Goal: Information Seeking & Learning: Learn about a topic

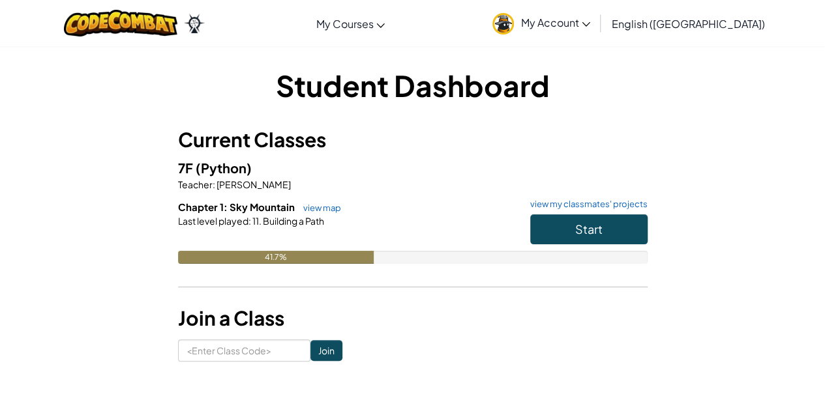
click at [552, 248] on div "Start" at bounding box center [582, 232] width 130 height 37
click at [574, 229] on button "Start" at bounding box center [588, 229] width 117 height 30
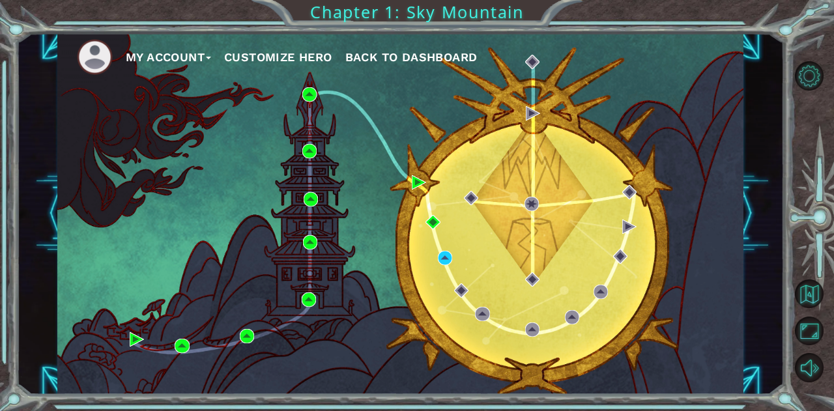
drag, startPoint x: 574, startPoint y: 229, endPoint x: 460, endPoint y: 164, distance: 131.7
click at [460, 164] on div "My Account Customize Hero Back to Dashboard" at bounding box center [400, 214] width 686 height 362
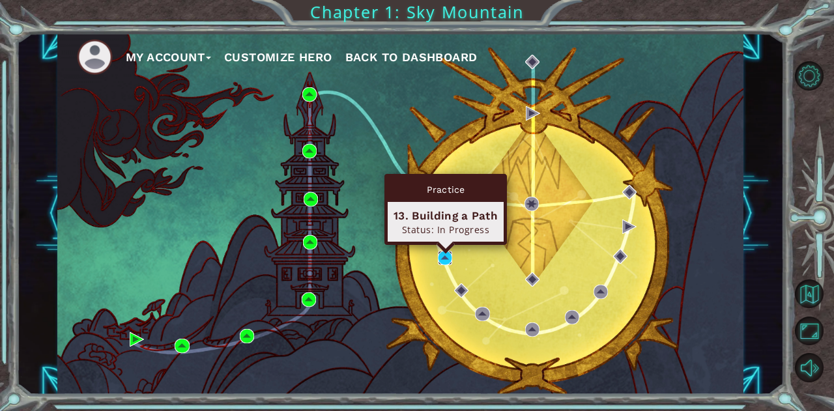
click at [443, 257] on img at bounding box center [445, 258] width 14 height 14
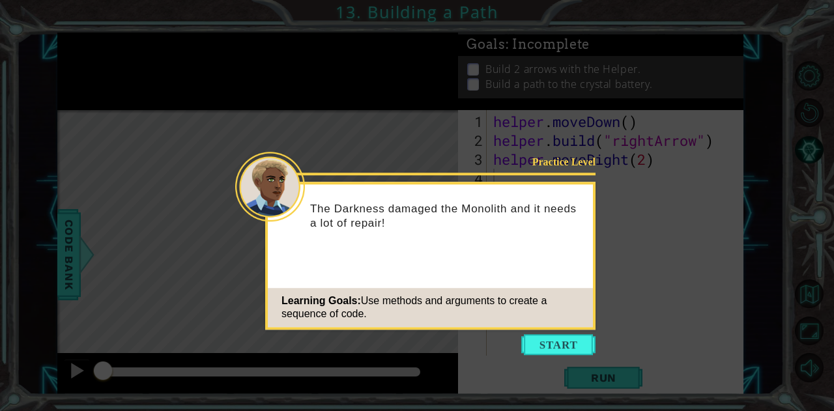
click at [559, 341] on button "Start" at bounding box center [558, 344] width 74 height 21
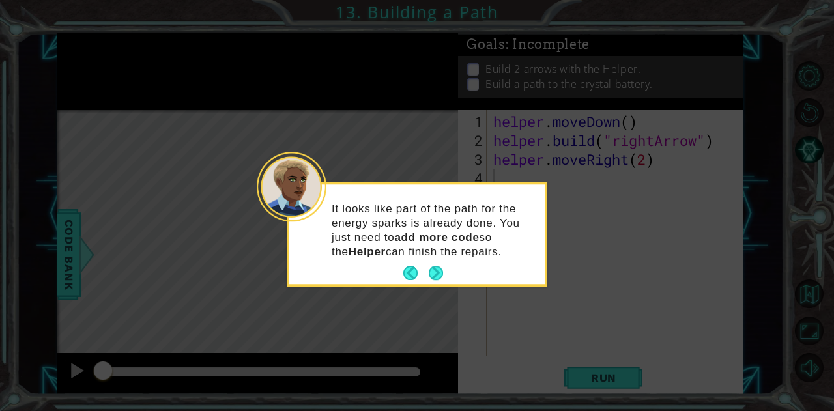
click at [433, 255] on p "It looks like part of the path for the energy sparks is already done. You just …" at bounding box center [434, 230] width 204 height 57
click at [444, 278] on button "Next" at bounding box center [436, 273] width 15 height 15
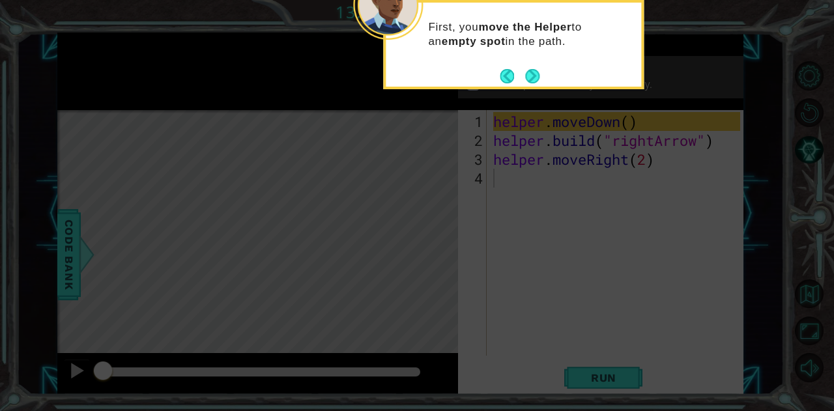
click at [533, 74] on button "Next" at bounding box center [532, 76] width 14 height 14
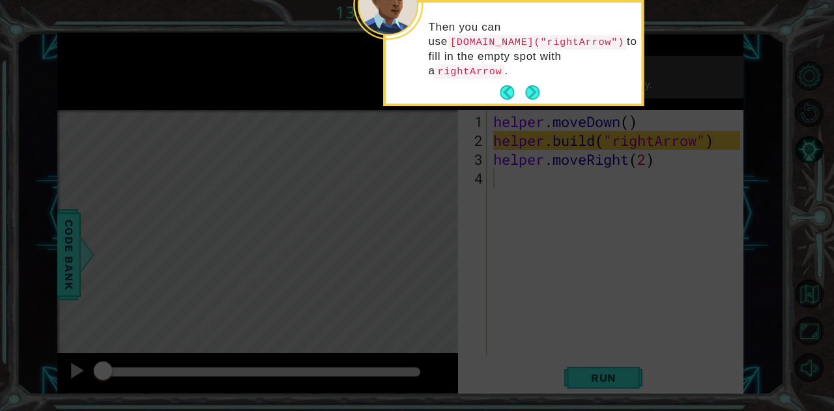
click at [533, 85] on button "Next" at bounding box center [532, 92] width 15 height 15
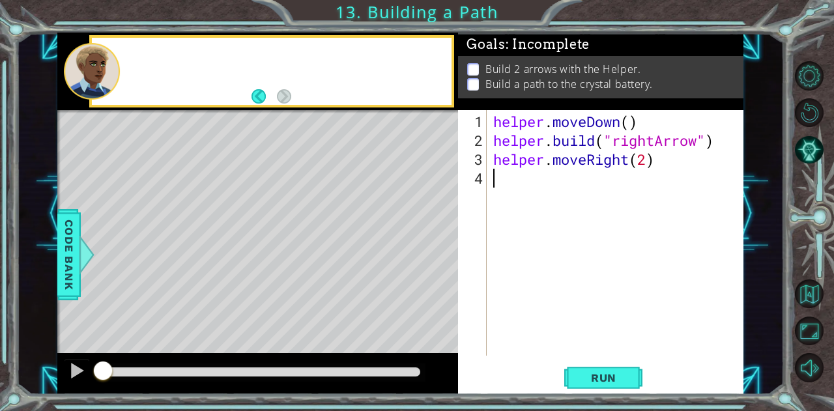
click at [533, 77] on p "Build a path to the crystal battery." at bounding box center [570, 84] width 168 height 14
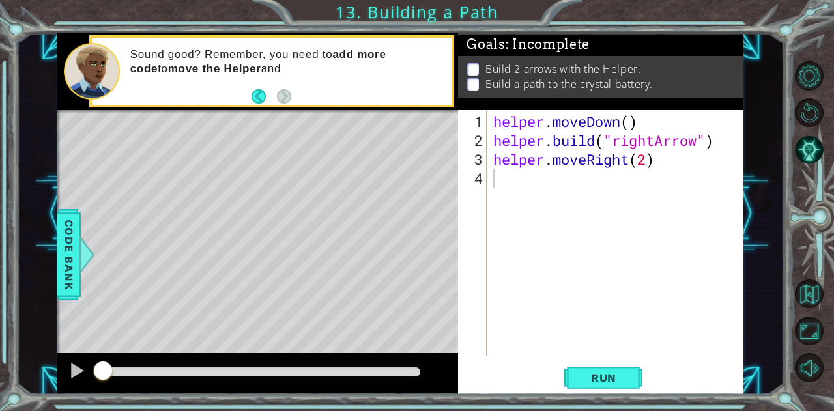
click at [592, 369] on button "Run" at bounding box center [604, 378] width 78 height 29
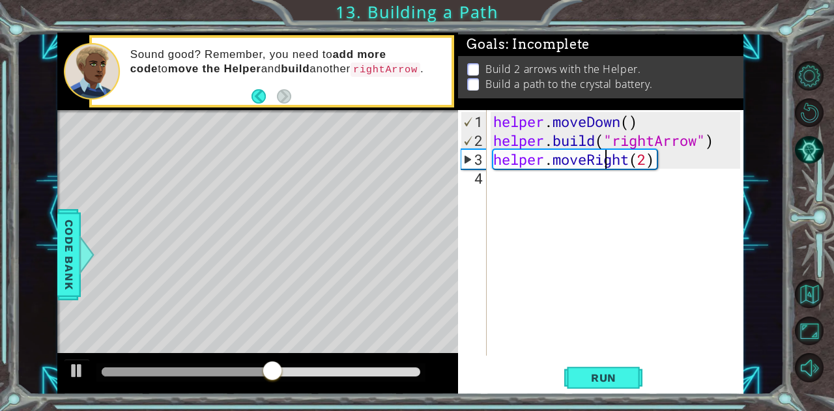
click at [602, 162] on div "helper . moveDown ( ) helper . build ( "rightArrow" ) helper . moveRight ( 2 )" at bounding box center [619, 254] width 256 height 284
type textarea "helper.moveRight(2)"
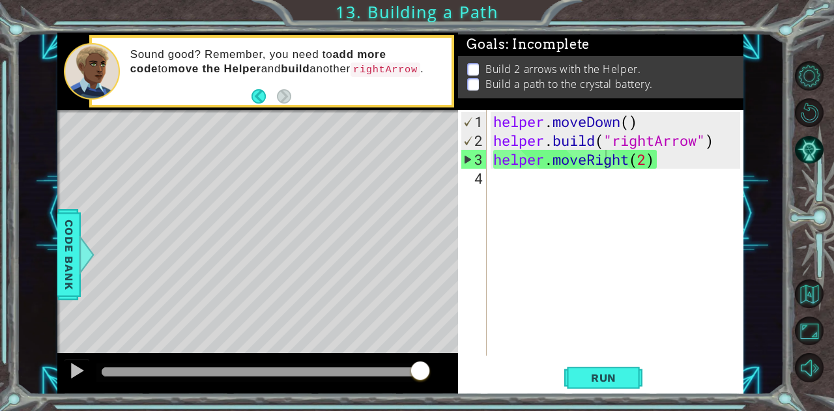
click at [573, 375] on button "Run" at bounding box center [604, 378] width 78 height 29
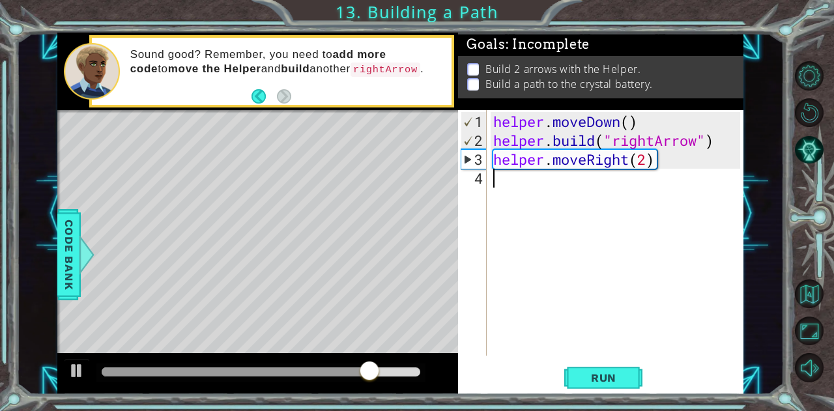
click at [505, 183] on div "helper . moveDown ( ) helper . build ( "rightArrow" ) helper . moveRight ( 2 )" at bounding box center [619, 254] width 256 height 284
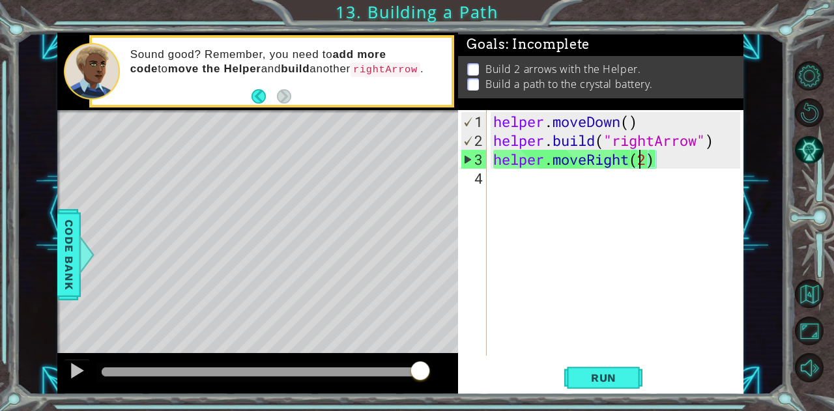
click at [644, 163] on div "helper . moveDown ( ) helper . build ( "rightArrow" ) helper . moveRight ( 2 )" at bounding box center [619, 254] width 256 height 284
click at [647, 162] on div "helper . moveDown ( ) helper . build ( "rightArrow" ) helper . moveRight ( 2 )" at bounding box center [619, 254] width 256 height 284
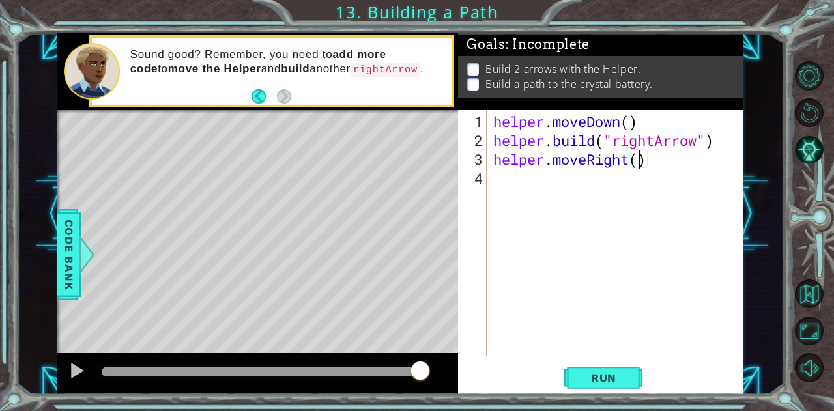
scroll to position [0, 7]
type textarea "helper.moveRight(3)"
click at [601, 383] on span "Run" at bounding box center [603, 378] width 51 height 13
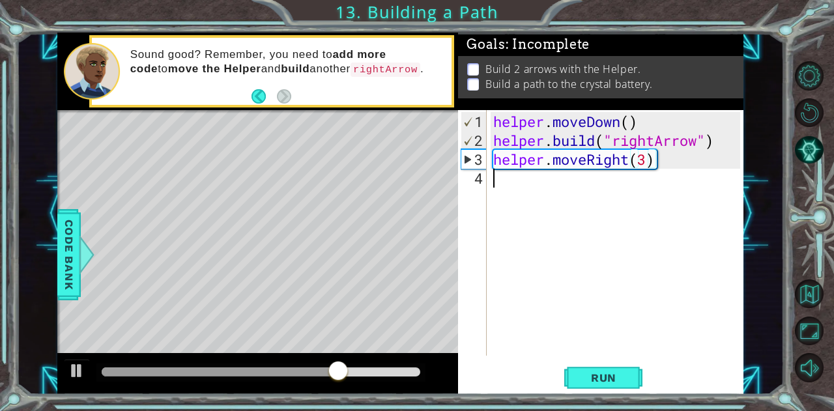
click at [524, 198] on div "helper . moveDown ( ) helper . build ( "rightArrow" ) helper . moveRight ( 3 )" at bounding box center [619, 254] width 256 height 284
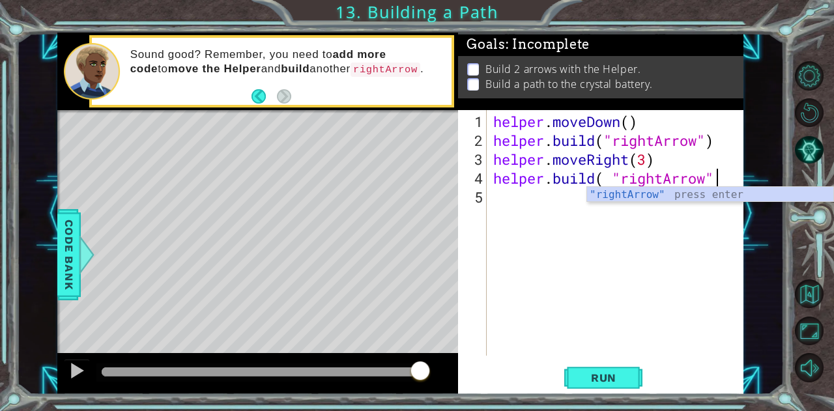
scroll to position [0, 10]
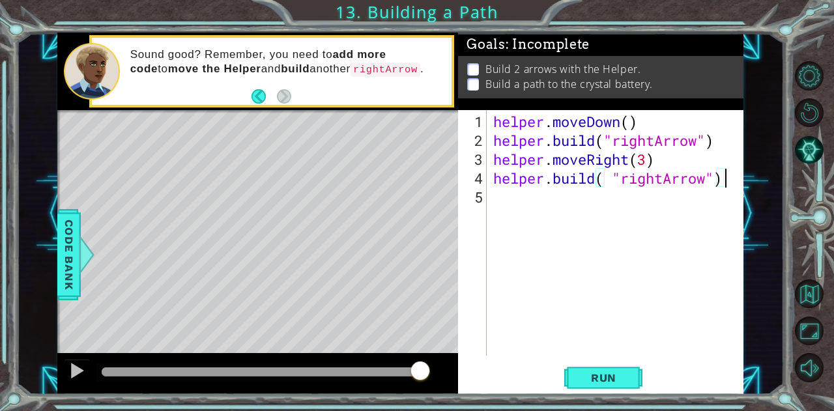
type textarea "helper.build( "rightArrow")"
click at [611, 387] on button "Run" at bounding box center [604, 378] width 78 height 29
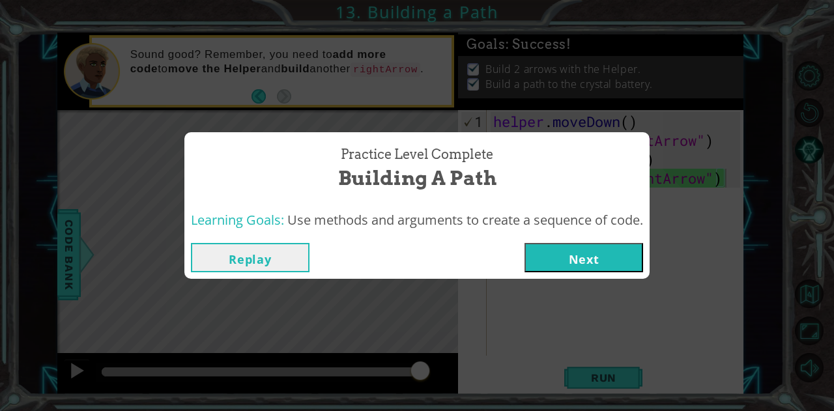
click at [249, 257] on button "Replay" at bounding box center [250, 257] width 119 height 29
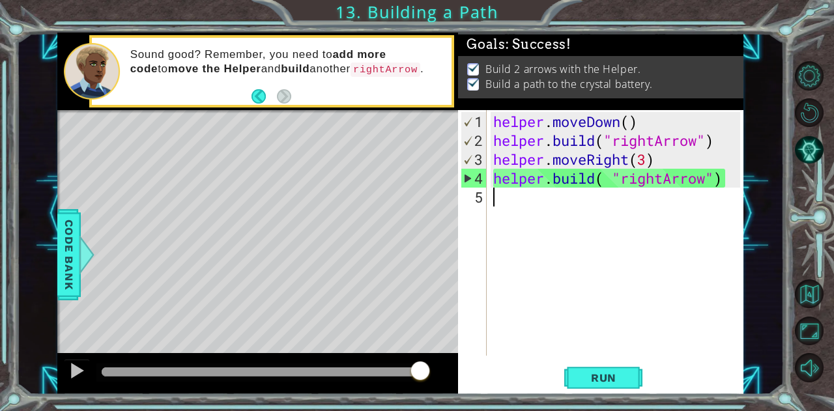
click at [517, 209] on div "helper . moveDown ( ) helper . build ( "rightArrow" ) helper . moveRight ( 3 ) …" at bounding box center [619, 254] width 256 height 284
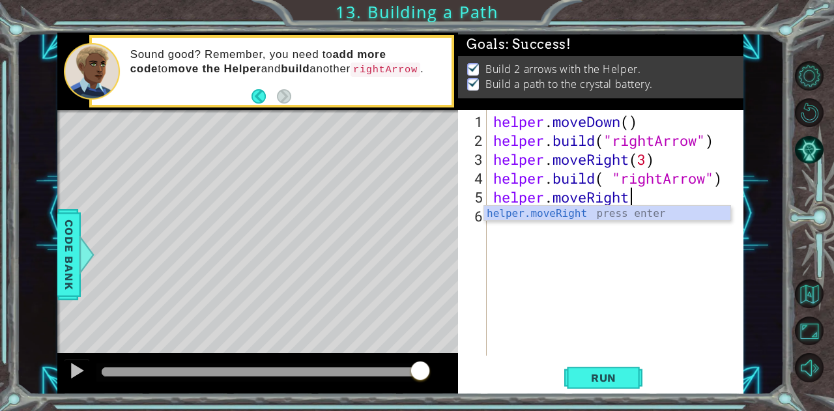
scroll to position [0, 6]
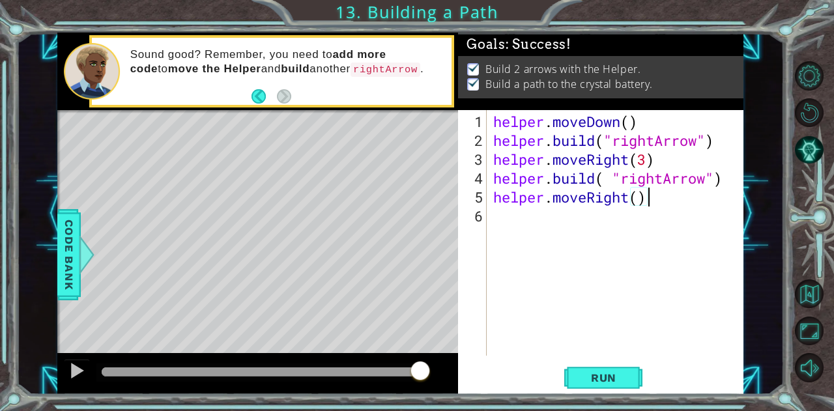
type textarea "helper.moveRight()"
click at [613, 374] on span "Run" at bounding box center [603, 378] width 51 height 13
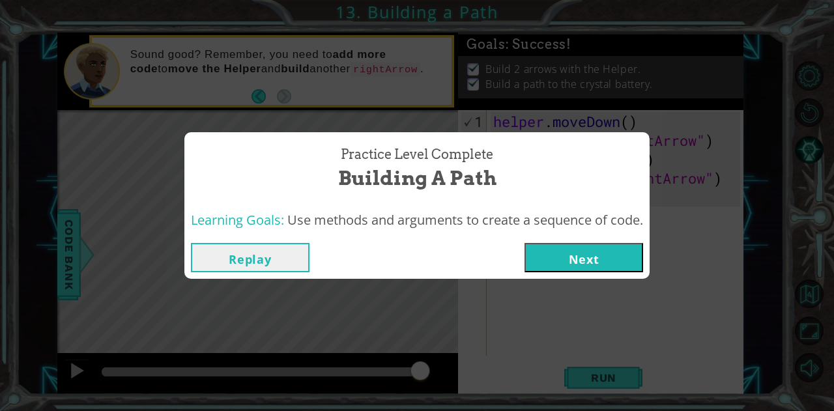
click at [618, 269] on button "Next" at bounding box center [584, 257] width 119 height 29
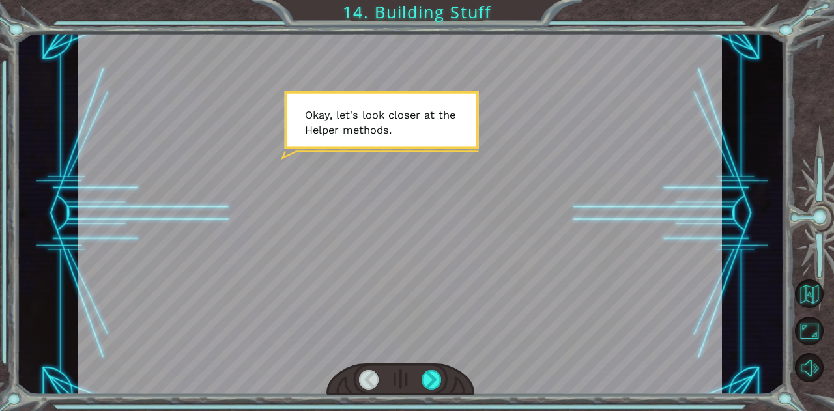
click at [433, 385] on div at bounding box center [432, 380] width 20 height 20
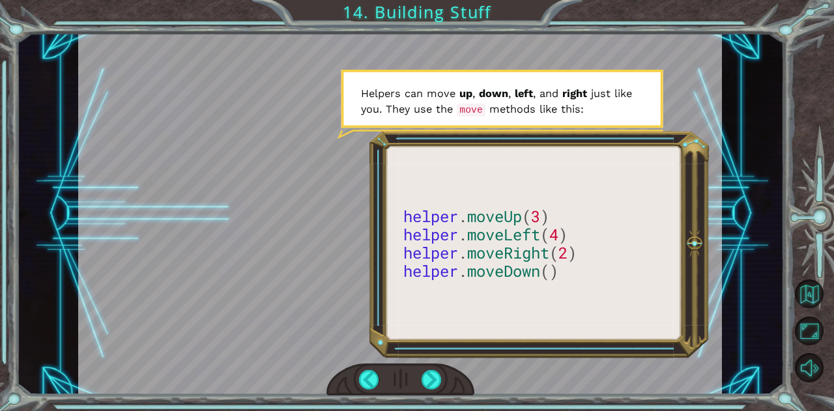
click at [537, 370] on div at bounding box center [400, 214] width 644 height 362
click at [428, 387] on div at bounding box center [432, 380] width 20 height 20
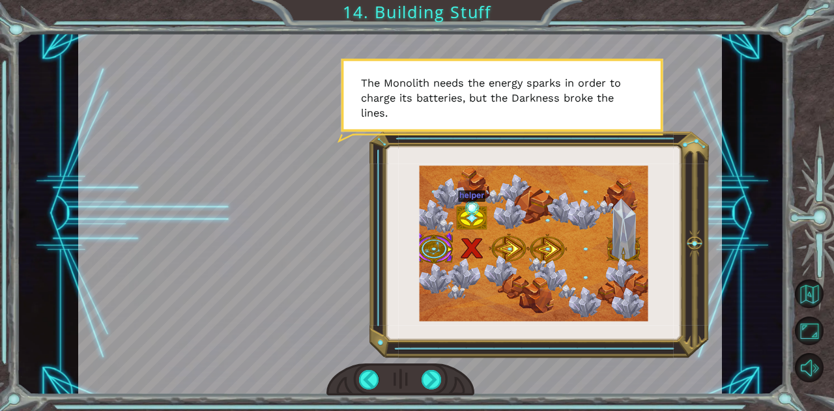
click at [423, 381] on div at bounding box center [432, 380] width 20 height 20
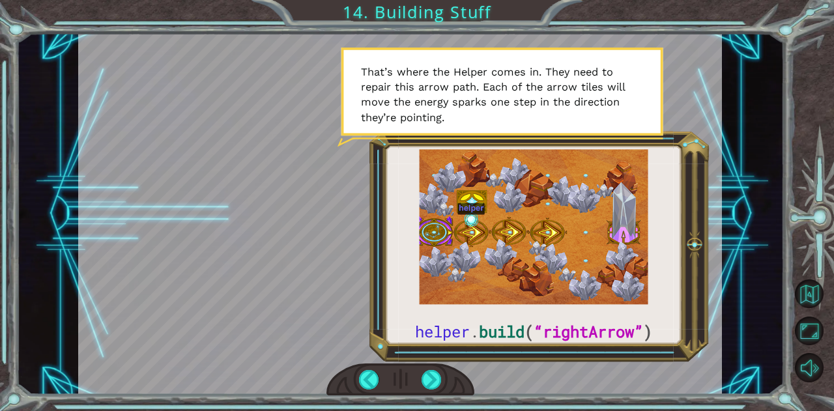
click at [427, 377] on div at bounding box center [432, 380] width 20 height 20
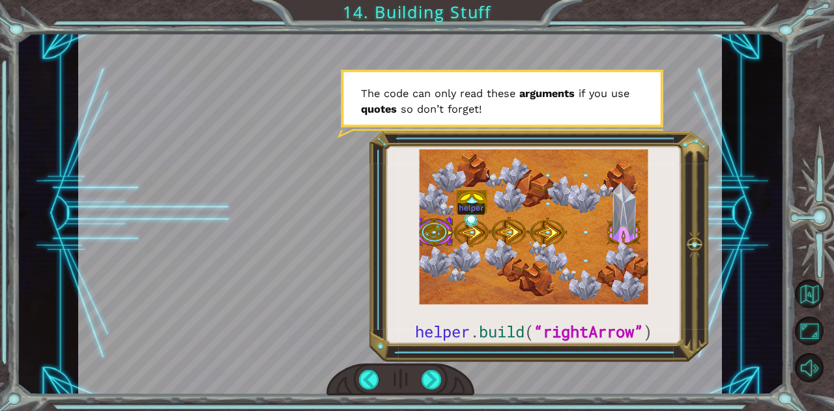
click at [422, 378] on div at bounding box center [432, 380] width 20 height 20
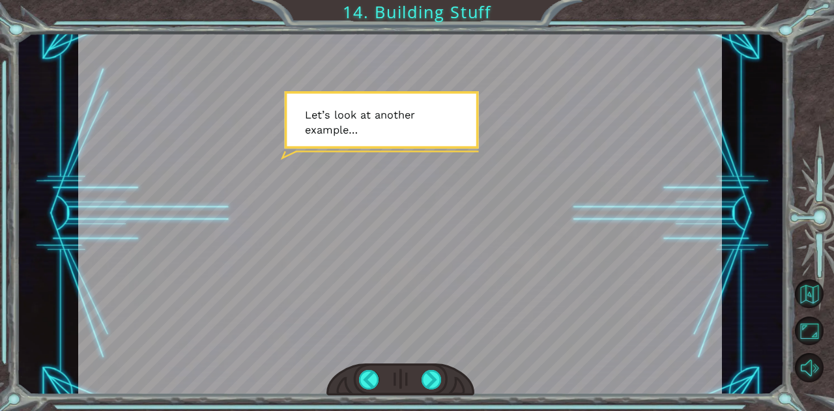
click at [432, 381] on div at bounding box center [432, 380] width 20 height 20
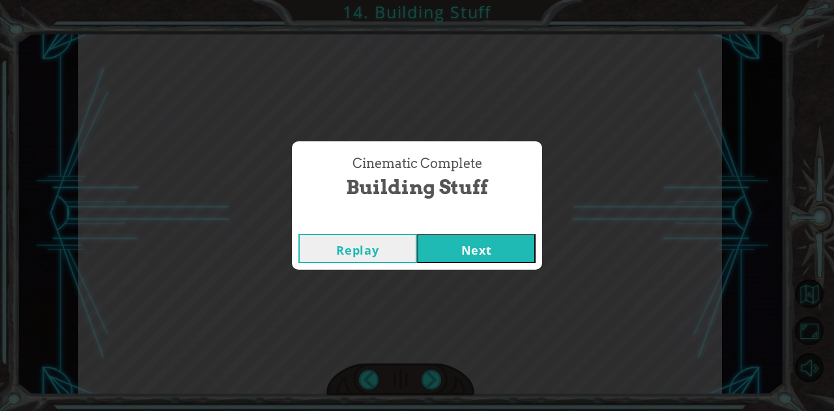
click at [490, 255] on button "Next" at bounding box center [476, 248] width 119 height 29
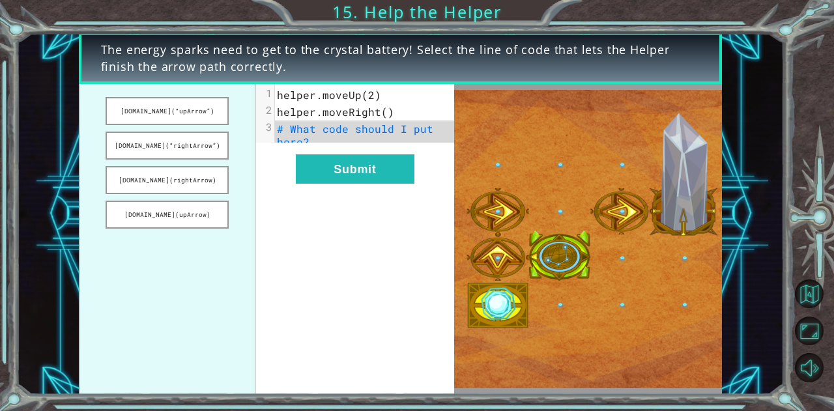
click at [364, 184] on button "Submit" at bounding box center [355, 168] width 119 height 29
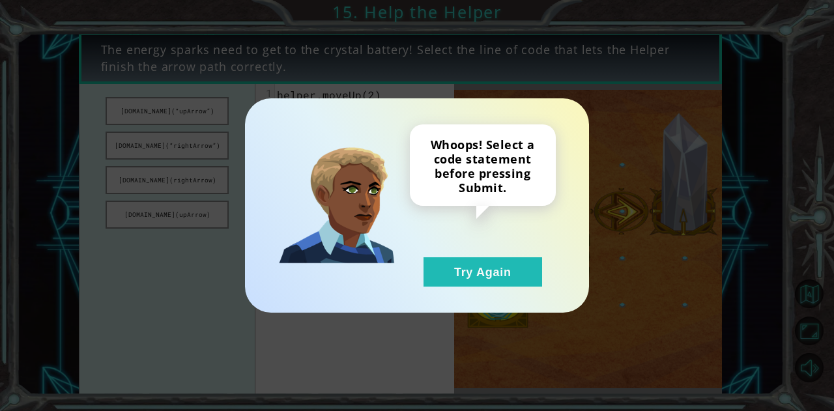
click at [460, 274] on button "Try Again" at bounding box center [483, 271] width 119 height 29
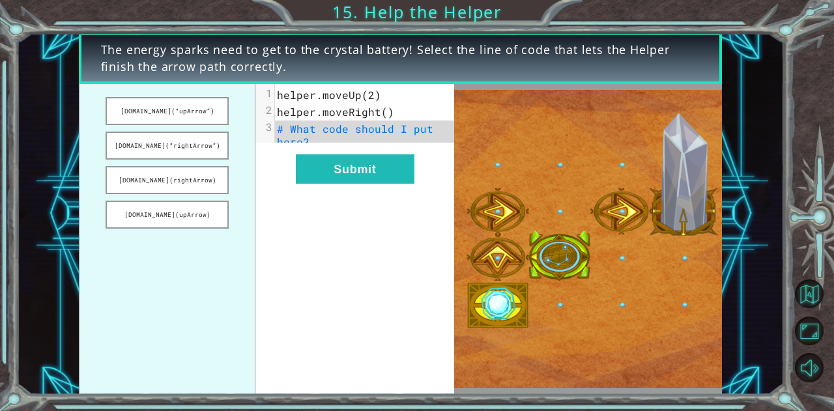
click at [497, 270] on img at bounding box center [588, 239] width 268 height 299
click at [301, 140] on span "# What code should I put here?" at bounding box center [358, 135] width 163 height 27
drag, startPoint x: 199, startPoint y: 181, endPoint x: 250, endPoint y: 157, distance: 56.0
click at [250, 157] on ul "helper.build(“upArrow”) helper.build(“rightArrow”) helper.build(rightArrow) hel…" at bounding box center [167, 239] width 177 height 311
click at [211, 175] on button "helper.build(rightArrow)" at bounding box center [167, 180] width 123 height 28
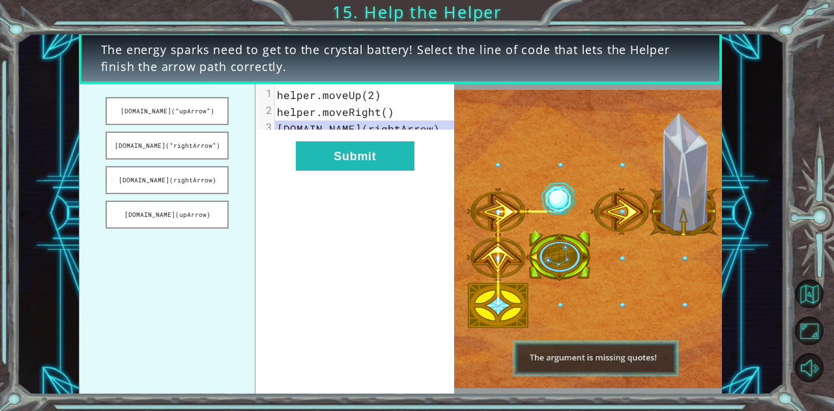
click at [348, 162] on button "Submit" at bounding box center [355, 155] width 119 height 29
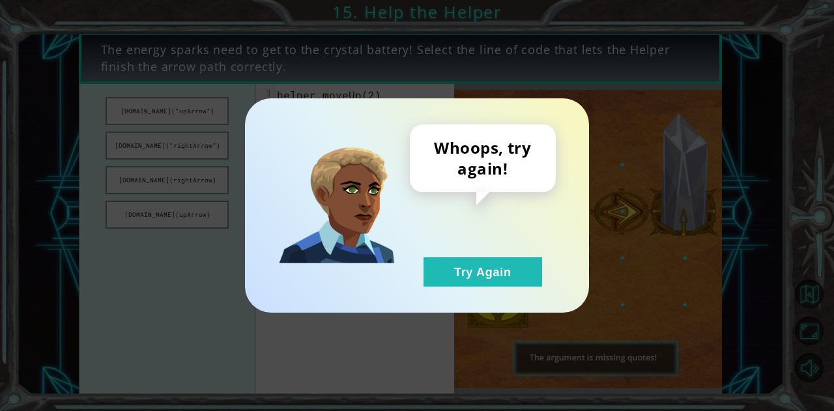
click at [503, 286] on button "Try Again" at bounding box center [483, 271] width 119 height 29
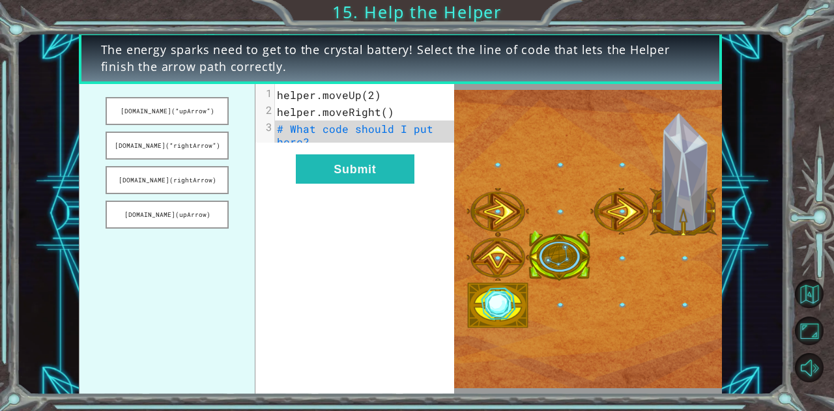
drag, startPoint x: 203, startPoint y: 119, endPoint x: 337, endPoint y: 155, distance: 138.5
click at [337, 155] on div "helper.build(“upArrow”) helper.build(“rightArrow”) helper.build(rightArrow) hel…" at bounding box center [267, 239] width 376 height 311
click at [199, 118] on button "helper.build(“upArrow”)" at bounding box center [167, 111] width 123 height 28
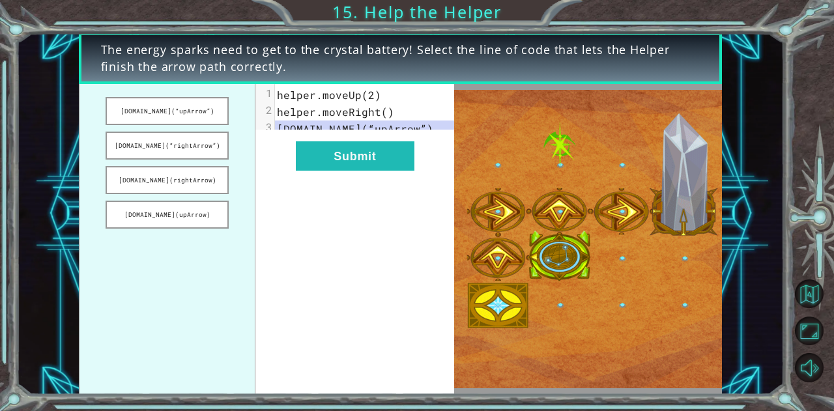
click at [350, 166] on button "Submit" at bounding box center [355, 155] width 119 height 29
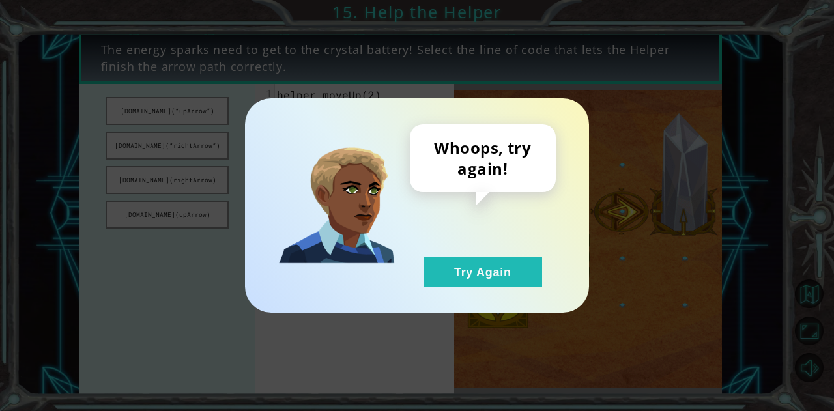
click at [471, 289] on div "Whoops, try again! Try Again" at bounding box center [417, 205] width 344 height 214
click at [505, 269] on button "Try Again" at bounding box center [483, 271] width 119 height 29
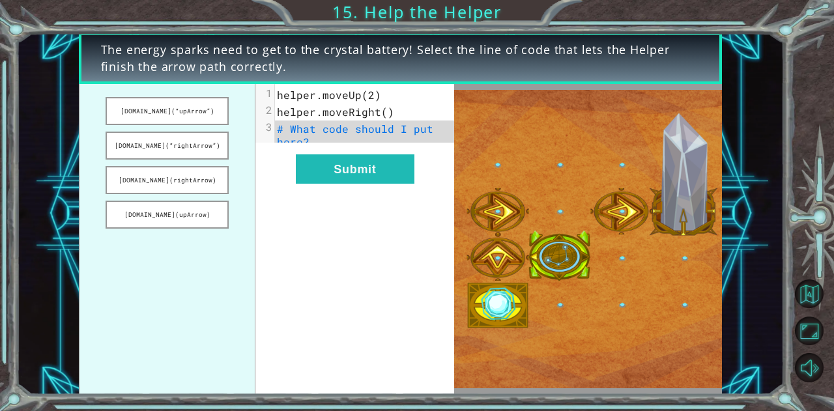
drag, startPoint x: 205, startPoint y: 143, endPoint x: 302, endPoint y: 142, distance: 97.8
click at [302, 142] on div "helper.build(“upArrow”) helper.build(“rightArrow”) helper.build(rightArrow) hel…" at bounding box center [267, 239] width 376 height 311
click at [197, 141] on button "helper.build(“rightArrow”)" at bounding box center [167, 146] width 123 height 28
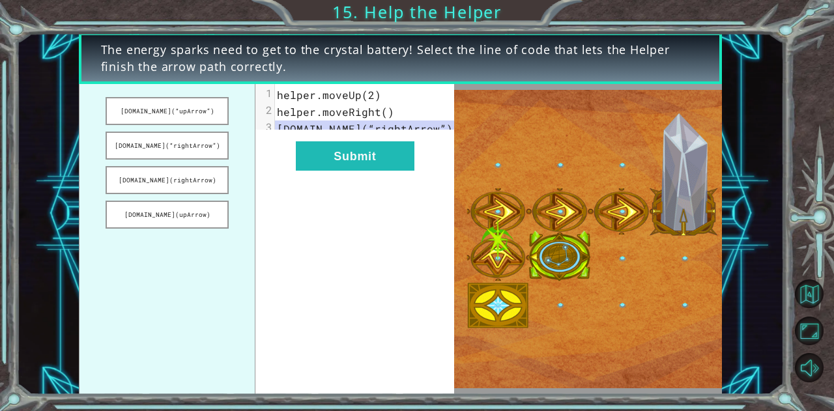
click at [328, 171] on button "Submit" at bounding box center [355, 155] width 119 height 29
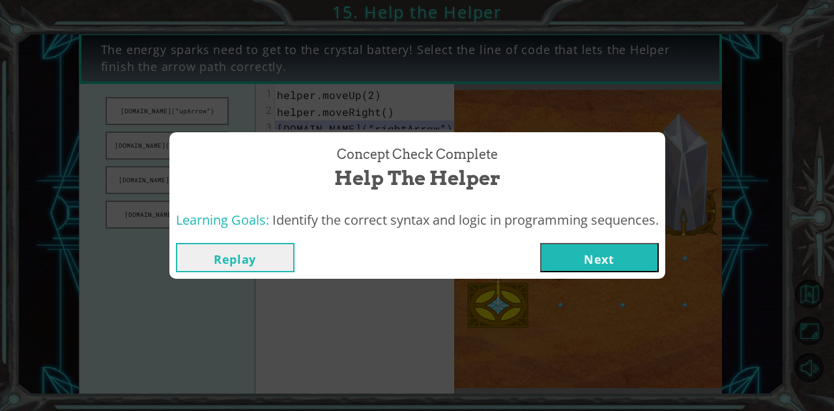
click at [617, 263] on button "Next" at bounding box center [599, 257] width 119 height 29
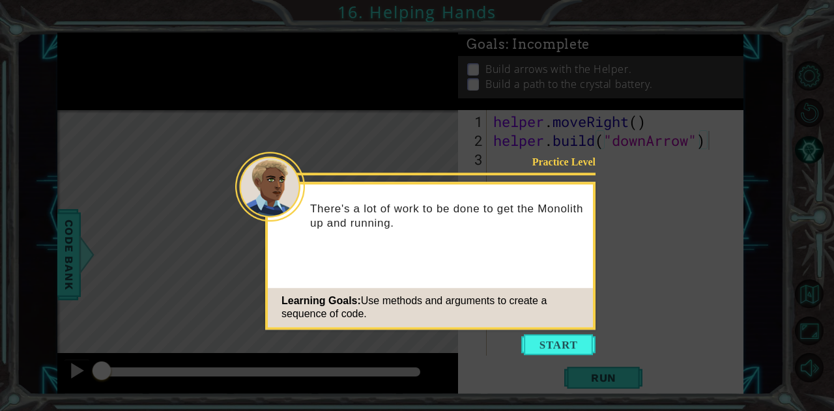
click at [565, 340] on button "Start" at bounding box center [558, 344] width 74 height 21
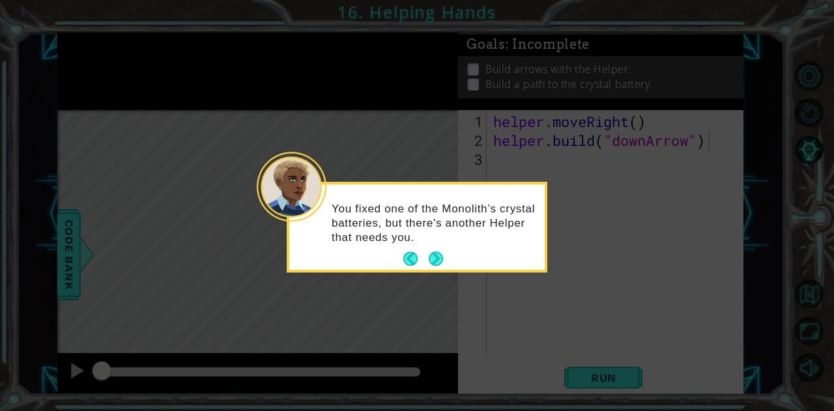
click at [437, 255] on button "Next" at bounding box center [436, 259] width 14 height 14
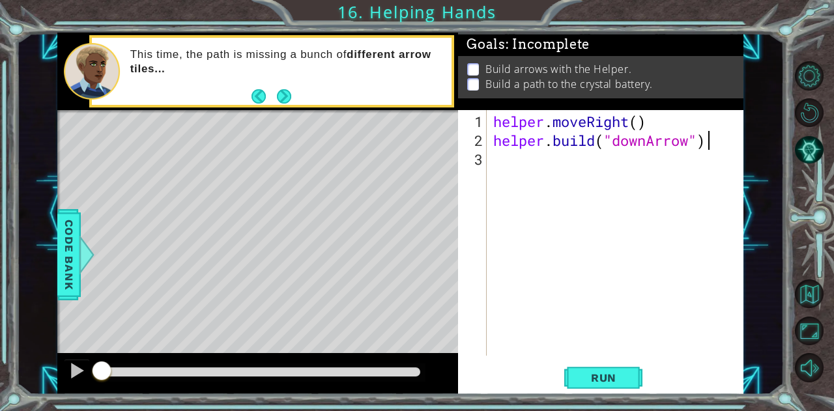
click at [591, 372] on span "Run" at bounding box center [603, 378] width 51 height 13
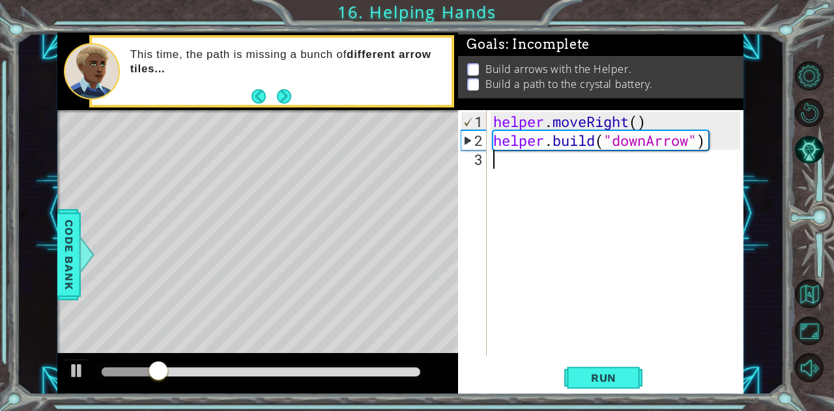
drag, startPoint x: 520, startPoint y: 192, endPoint x: 514, endPoint y: 180, distance: 13.4
click at [514, 181] on div "helper . moveRight ( ) helper . build ( "downArrow" )" at bounding box center [619, 254] width 256 height 284
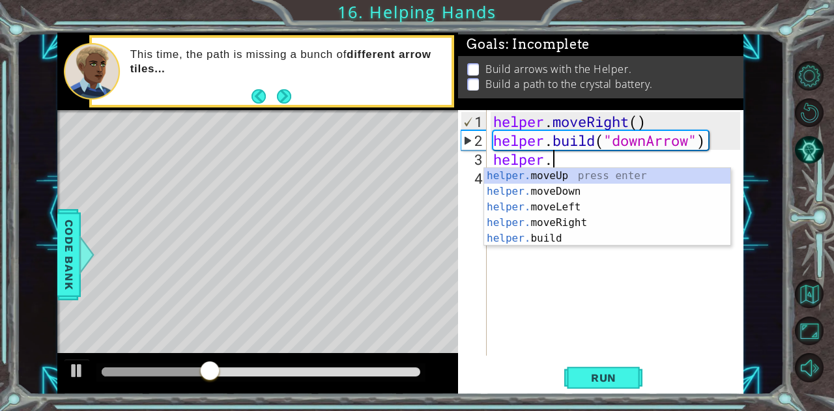
scroll to position [0, 2]
click at [563, 191] on div "helper. moveUp press enter helper. moveDown press enter helper. moveLeft press …" at bounding box center [607, 223] width 247 height 110
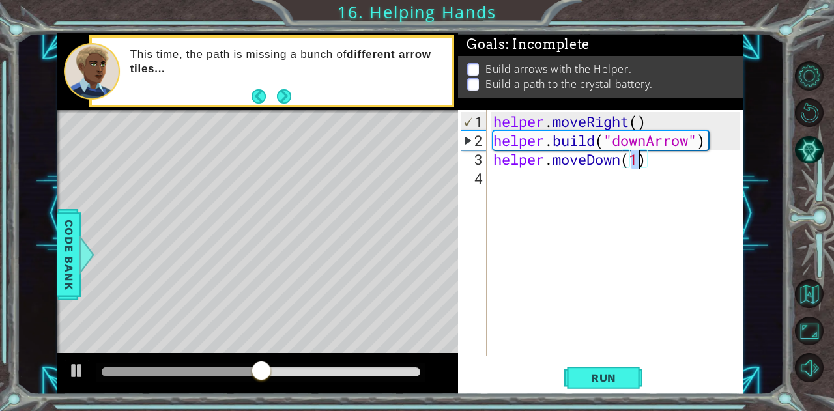
type textarea "helper.moveDown(1)"
click at [629, 383] on span "Run" at bounding box center [603, 378] width 51 height 13
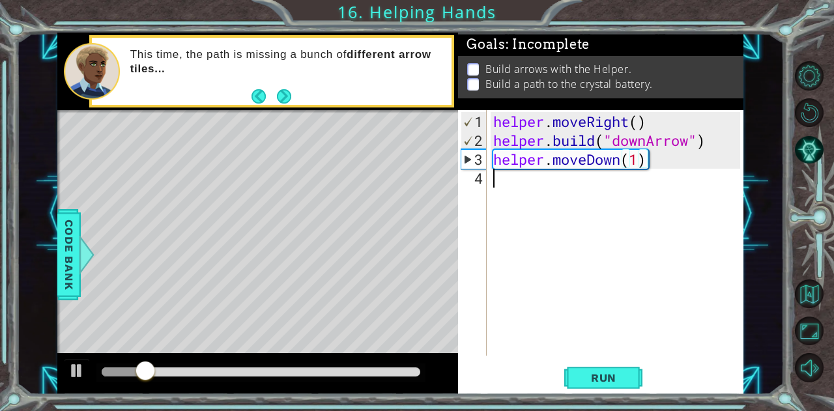
click at [516, 186] on div "helper . moveRight ( ) helper . build ( "downArrow" ) helper . moveDown ( 1 )" at bounding box center [619, 254] width 256 height 284
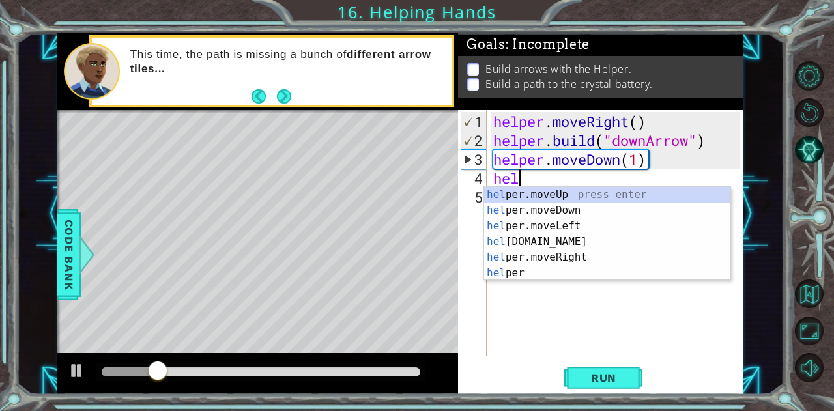
scroll to position [0, 1]
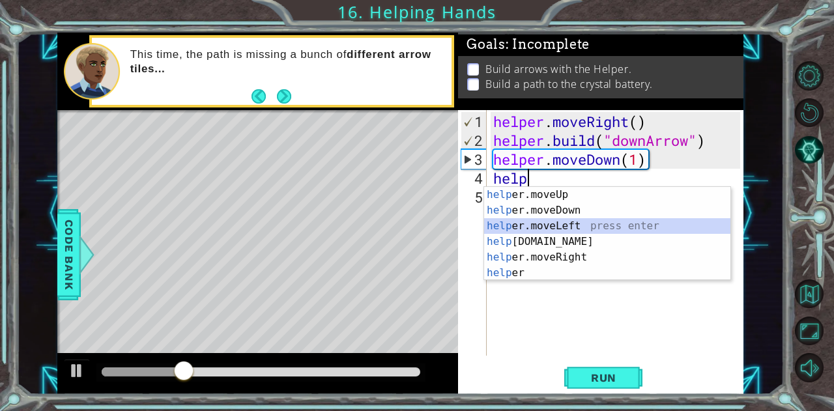
click at [559, 233] on div "help er.moveUp press enter help er.moveDown press enter help er.moveLeft press …" at bounding box center [607, 249] width 247 height 125
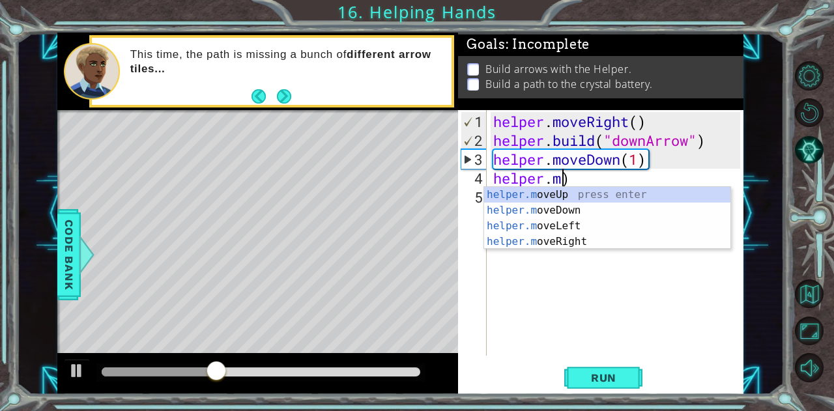
type textarea "helper.)"
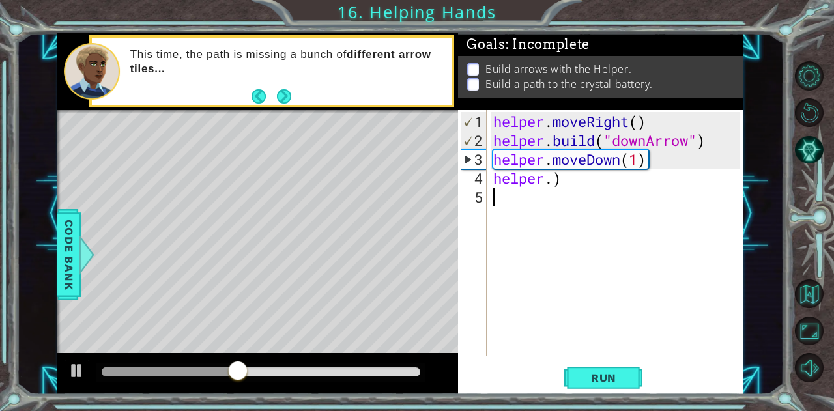
click at [568, 265] on div "helper . moveRight ( ) helper . build ( "downArrow" ) helper . moveDown ( 1 ) h…" at bounding box center [619, 254] width 256 height 284
click at [543, 187] on div "helper . moveRight ( ) helper . build ( "downArrow" ) helper . moveDown ( 1 ) h…" at bounding box center [619, 254] width 256 height 284
click at [562, 176] on div "helper . moveRight ( ) helper . build ( "downArrow" ) helper . moveDown ( 1 ) h…" at bounding box center [619, 254] width 256 height 284
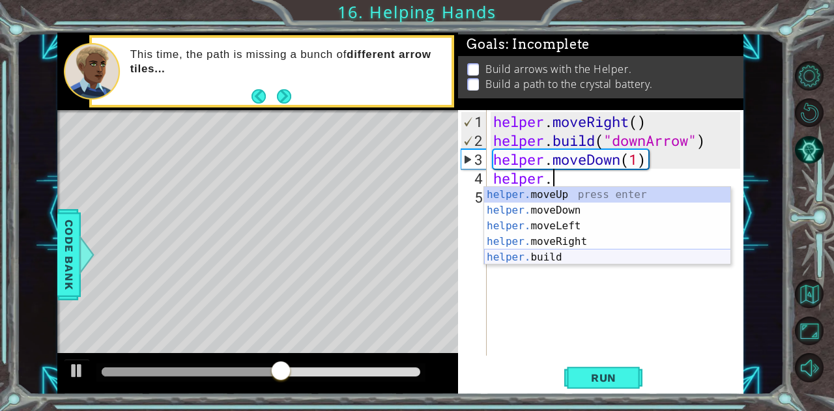
click at [549, 261] on div "helper. moveUp press enter helper. moveDown press enter helper. moveLeft press …" at bounding box center [607, 242] width 247 height 110
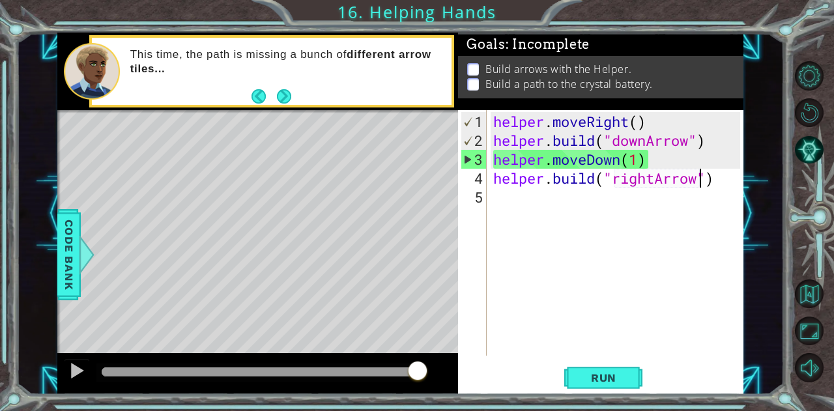
scroll to position [0, 9]
type textarea "[DOMAIN_NAME]("rightArrow")"
click at [618, 389] on button "Run" at bounding box center [604, 378] width 78 height 29
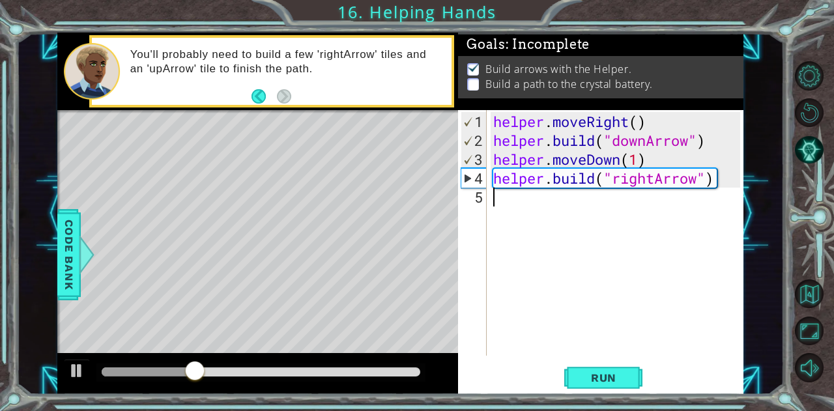
click at [540, 221] on div "helper . moveRight ( ) helper . build ( "downArrow" ) helper . moveDown ( 1 ) h…" at bounding box center [619, 254] width 256 height 284
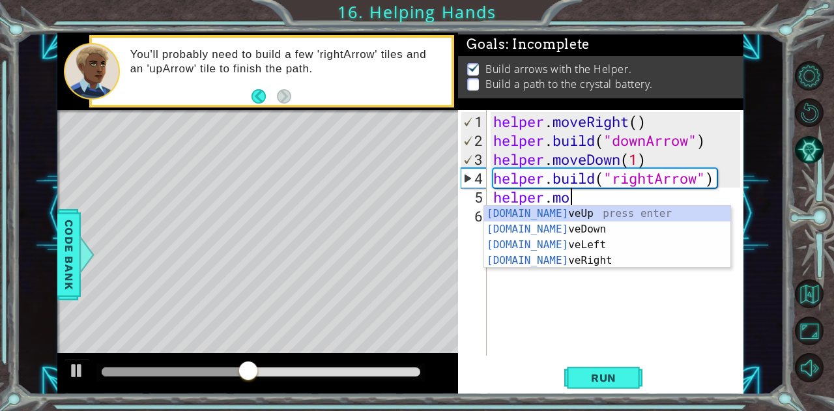
scroll to position [0, 3]
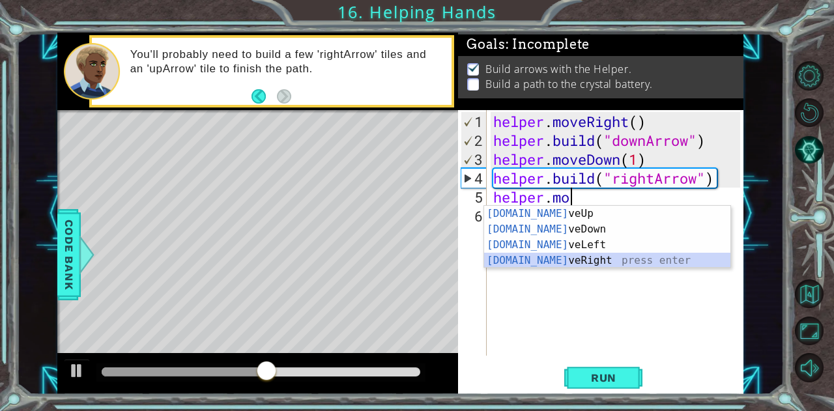
click at [605, 256] on div "helper.mo veUp press enter helper.mo veDown press enter helper.mo veLeft press …" at bounding box center [607, 253] width 247 height 94
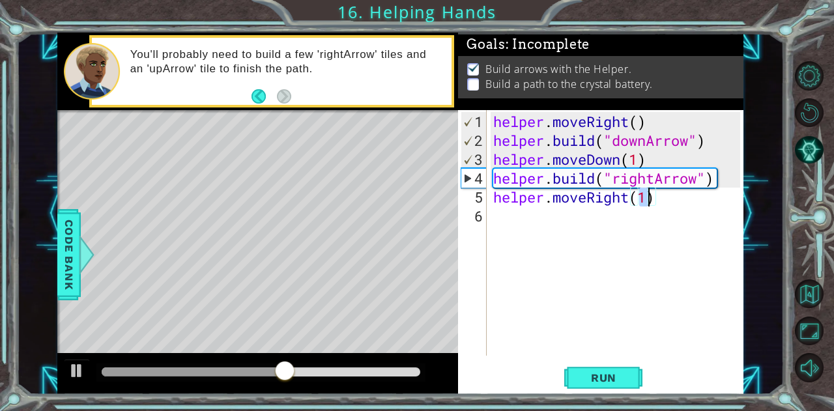
type textarea "helper.moveRight(1)"
click at [610, 378] on span "Run" at bounding box center [603, 378] width 51 height 13
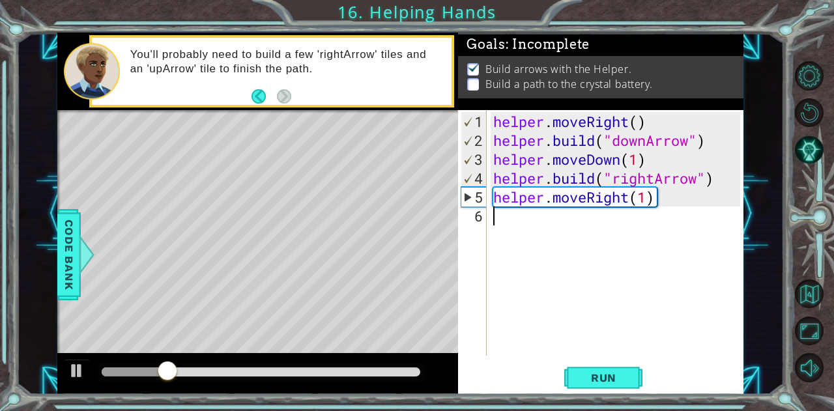
click at [508, 215] on div "helper . moveRight ( ) helper . build ( "downArrow" ) helper . moveDown ( 1 ) h…" at bounding box center [619, 254] width 256 height 284
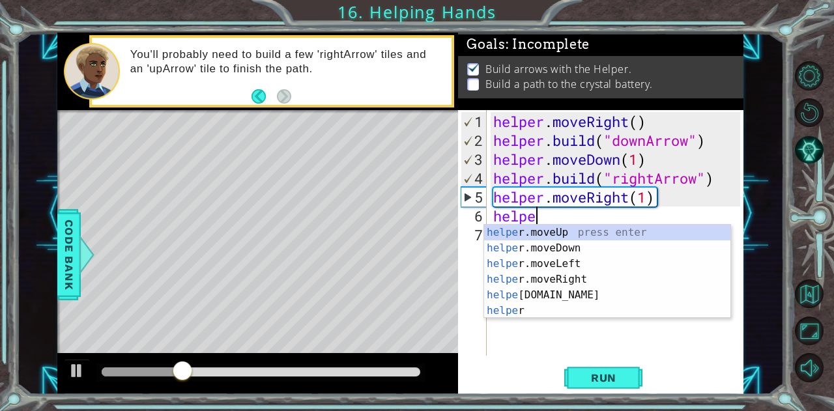
scroll to position [0, 1]
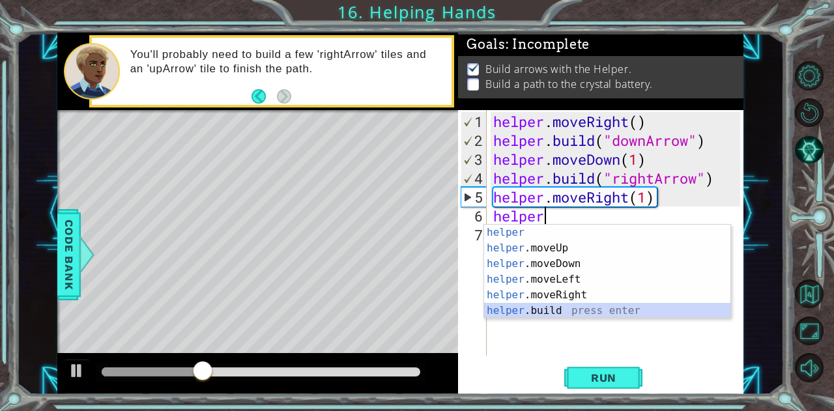
click at [556, 312] on div "helper press enter helper .moveUp press enter helper .moveDown press enter help…" at bounding box center [607, 287] width 247 height 125
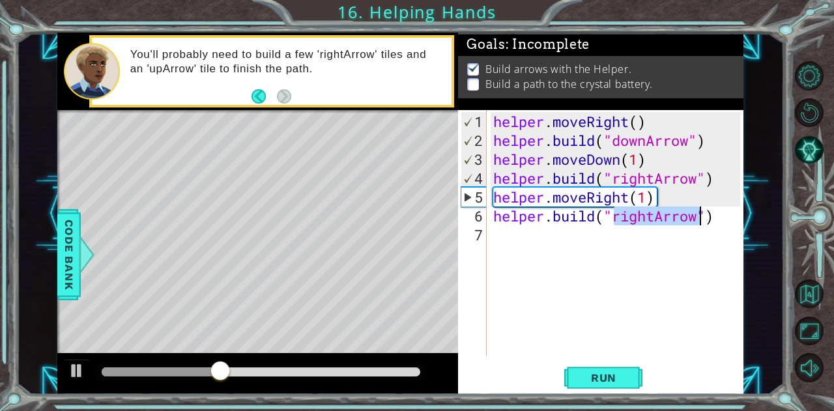
type textarea "[DOMAIN_NAME]("rightArrow")"
click at [623, 383] on span "Run" at bounding box center [603, 378] width 51 height 13
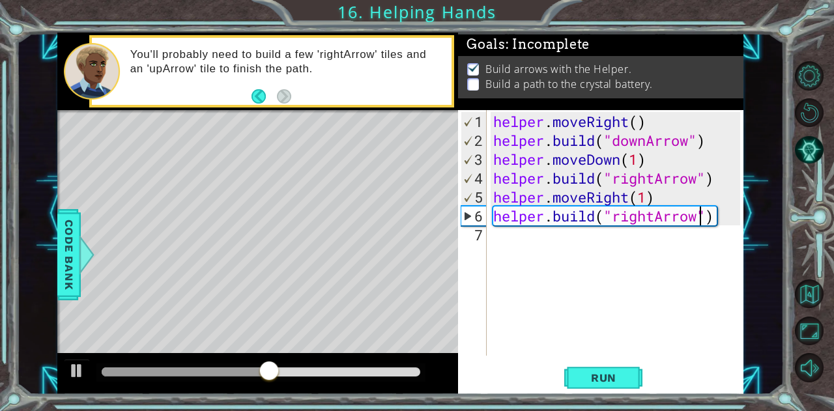
click at [502, 244] on div "helper . moveRight ( ) helper . build ( "downArrow" ) helper . moveDown ( 1 ) h…" at bounding box center [619, 254] width 256 height 284
click at [615, 238] on div "helper . moveRight ( ) helper . build ( "downArrow" ) helper . moveDown ( 1 ) h…" at bounding box center [619, 254] width 256 height 284
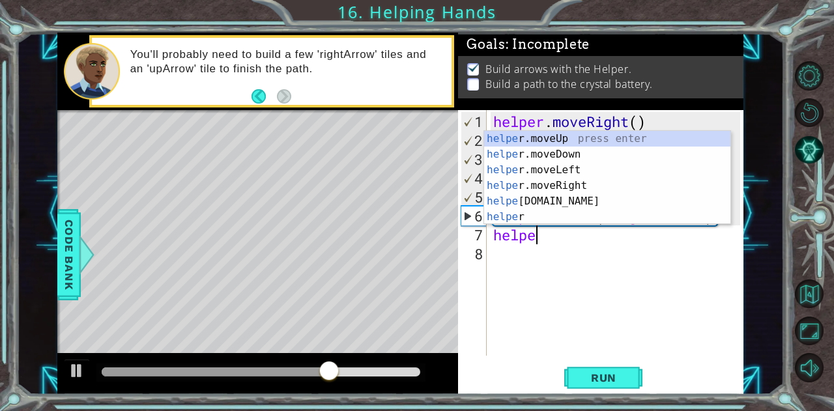
scroll to position [0, 1]
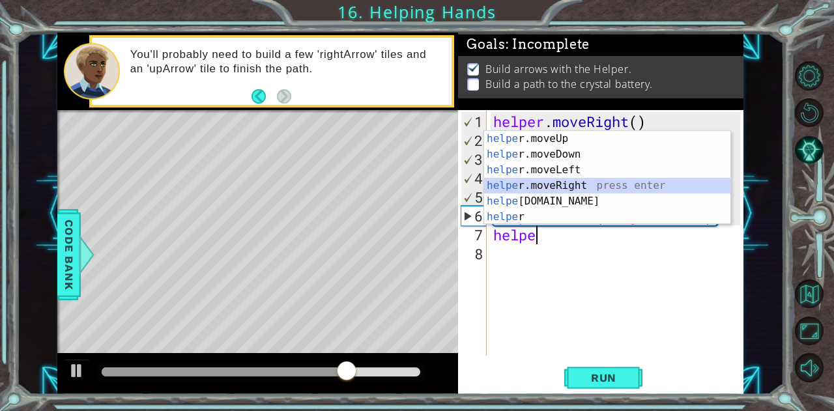
click at [590, 185] on div "helpe r.moveUp press enter helpe r.moveDown press enter helpe r.moveLeft press …" at bounding box center [607, 193] width 247 height 125
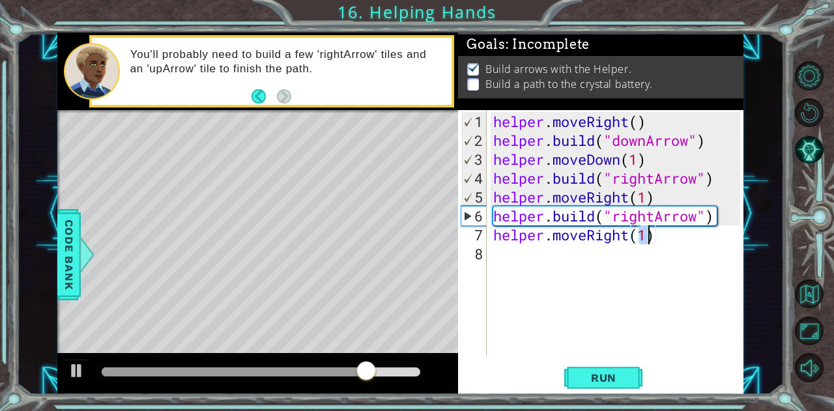
type textarea "helper.moveRight(1)"
click at [611, 383] on span "Run" at bounding box center [603, 378] width 51 height 13
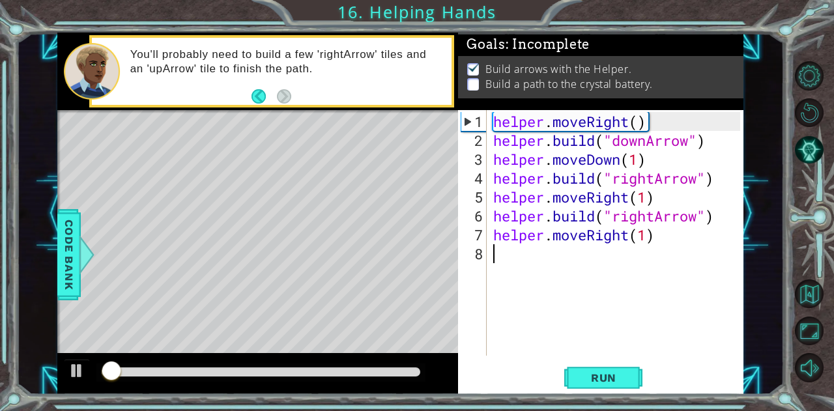
click at [528, 256] on div "helper . moveRight ( ) helper . build ( "downArrow" ) helper . moveDown ( 1 ) h…" at bounding box center [619, 254] width 256 height 284
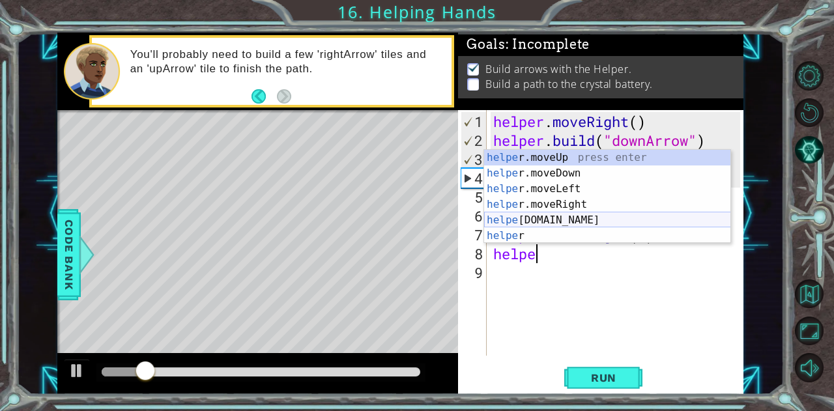
click at [558, 222] on div "helpe r.moveUp press enter helpe r.moveDown press enter helpe r.moveLeft press …" at bounding box center [607, 212] width 247 height 125
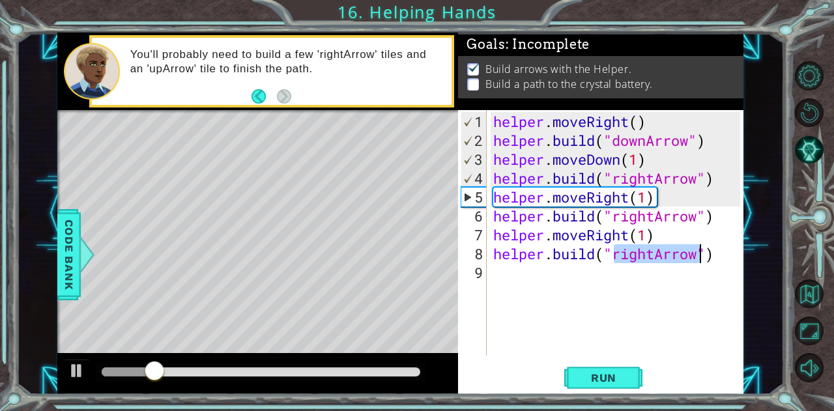
click at [625, 383] on span "Run" at bounding box center [603, 378] width 51 height 13
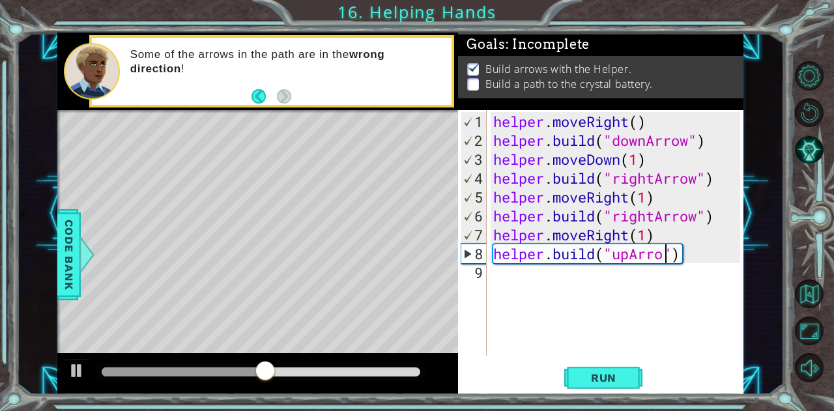
scroll to position [0, 8]
type textarea "[DOMAIN_NAME]("upArrow")"
click at [606, 378] on span "Run" at bounding box center [603, 378] width 51 height 13
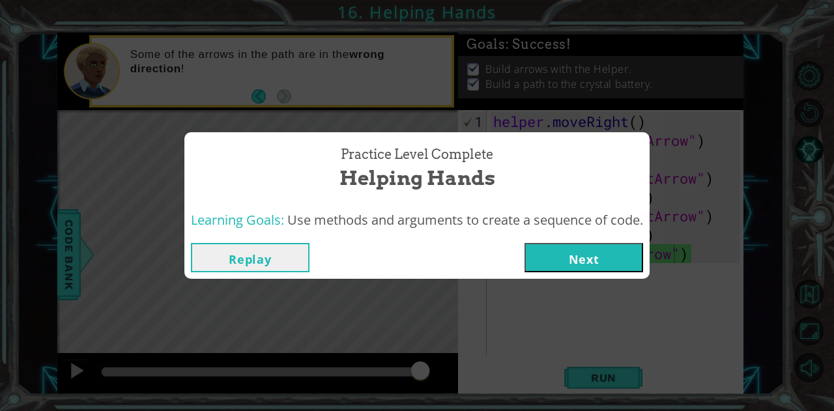
click at [577, 255] on button "Next" at bounding box center [584, 257] width 119 height 29
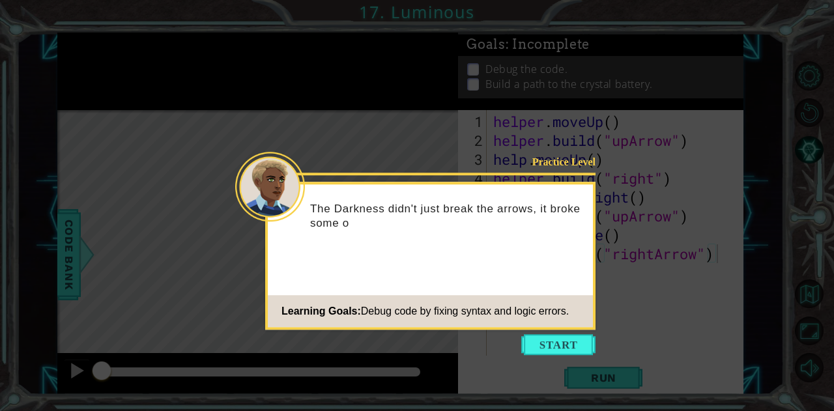
click at [551, 341] on button "Start" at bounding box center [558, 344] width 74 height 21
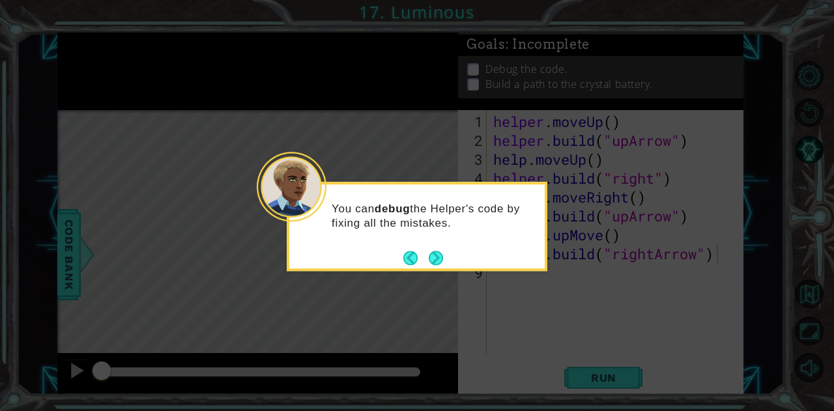
click at [428, 251] on footer at bounding box center [424, 258] width 40 height 20
click at [440, 242] on div "You can debug the Helper's code by fixing all the mistakes." at bounding box center [417, 223] width 256 height 66
click at [435, 259] on button "Next" at bounding box center [436, 258] width 14 height 14
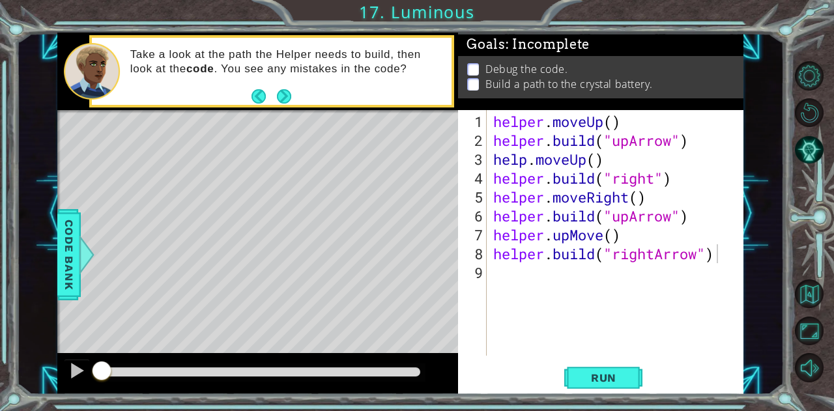
click at [583, 367] on button "Run" at bounding box center [604, 378] width 78 height 29
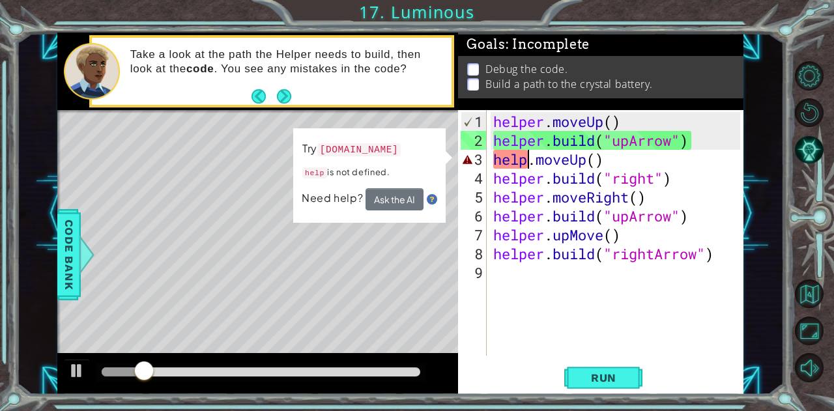
click at [524, 155] on div "helper . moveUp ( ) helper . build ( "upArrow" ) help . moveUp ( ) helper . bui…" at bounding box center [619, 254] width 256 height 284
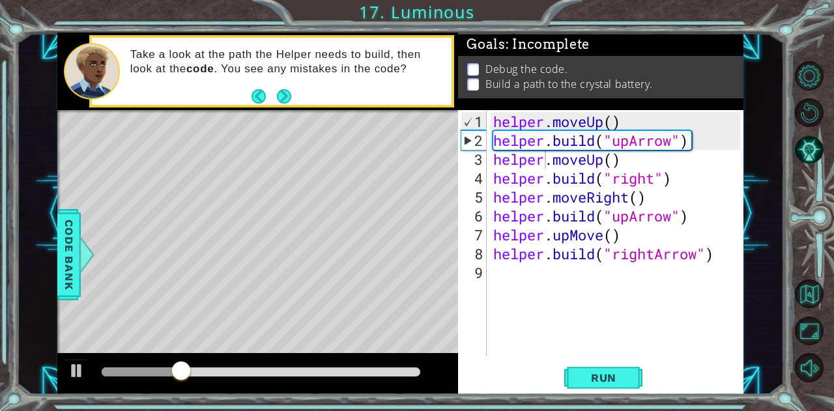
click at [600, 372] on span "Run" at bounding box center [603, 378] width 51 height 13
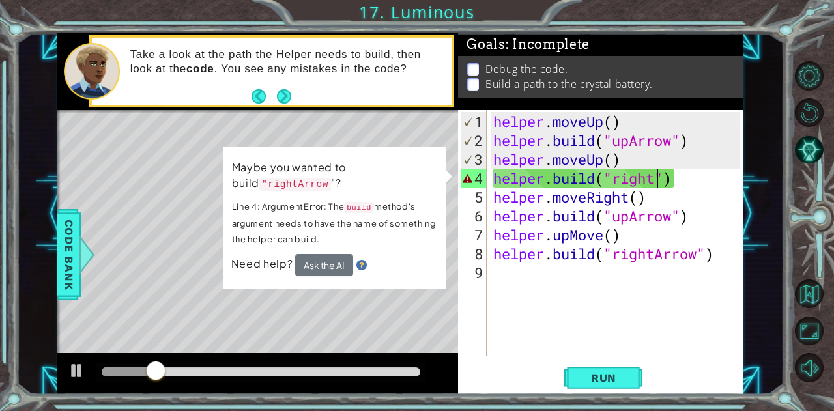
click at [657, 182] on div "helper . moveUp ( ) helper . build ( "upArrow" ) helper . moveUp ( ) helper . b…" at bounding box center [619, 254] width 256 height 284
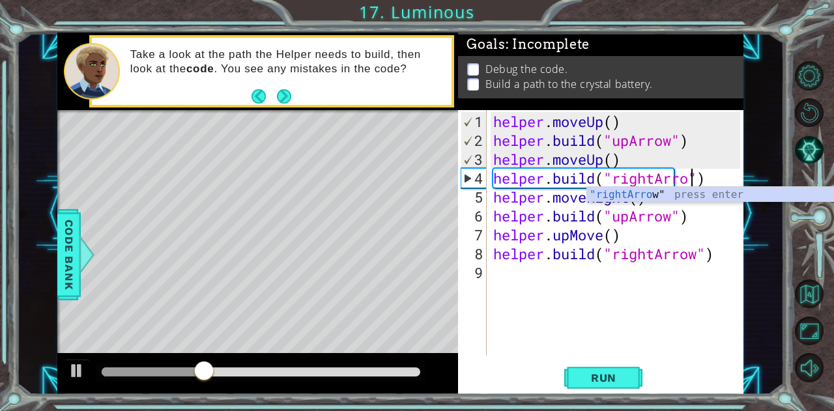
scroll to position [0, 9]
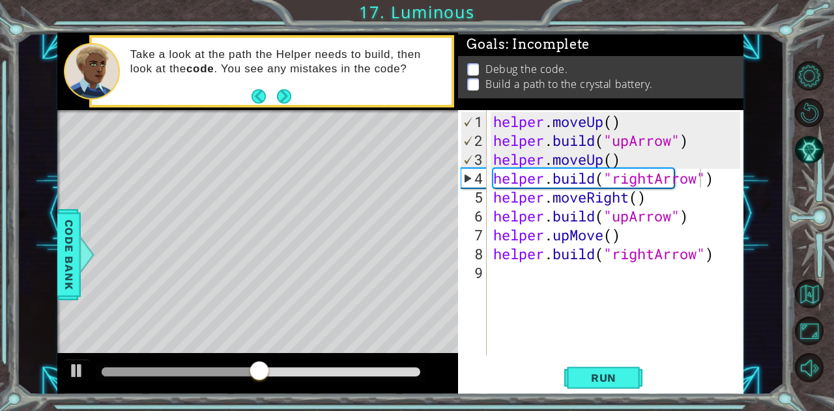
click at [615, 367] on button "Run" at bounding box center [604, 378] width 78 height 29
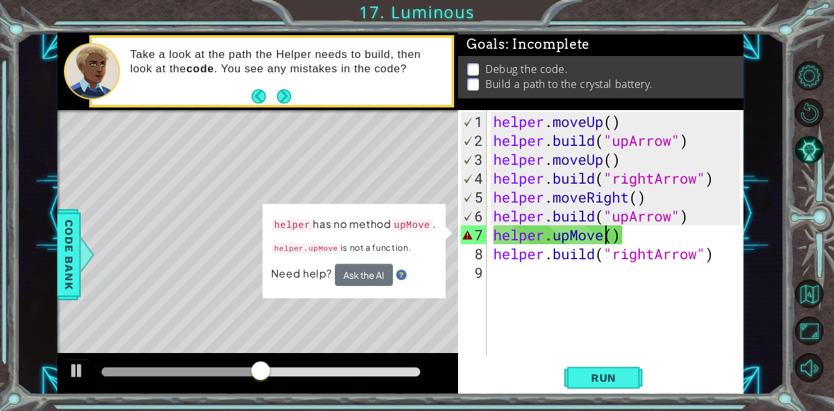
click at [604, 237] on div "helper . moveUp ( ) helper . build ( "upArrow" ) helper . moveUp ( ) helper . b…" at bounding box center [619, 254] width 256 height 284
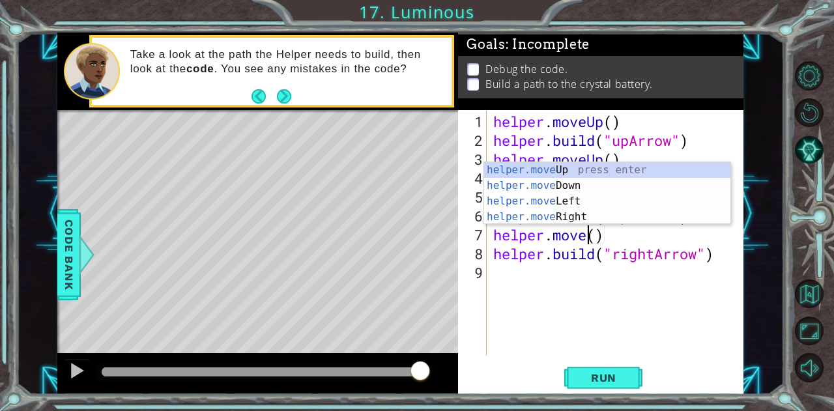
scroll to position [0, 5]
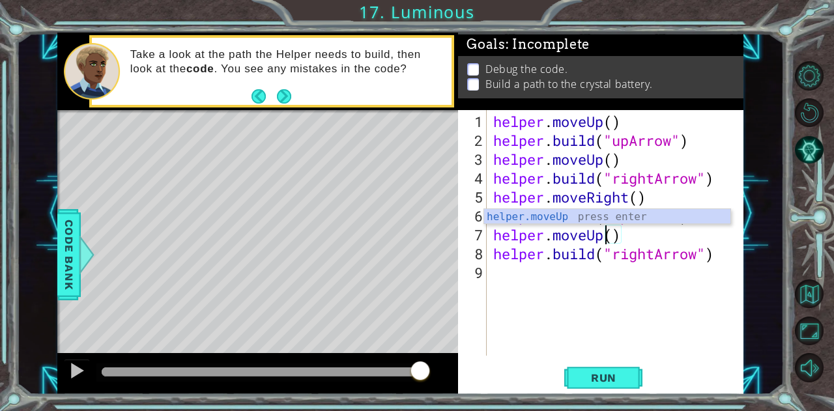
type textarea "helper.moveUp()"
click at [619, 379] on span "Run" at bounding box center [603, 378] width 51 height 13
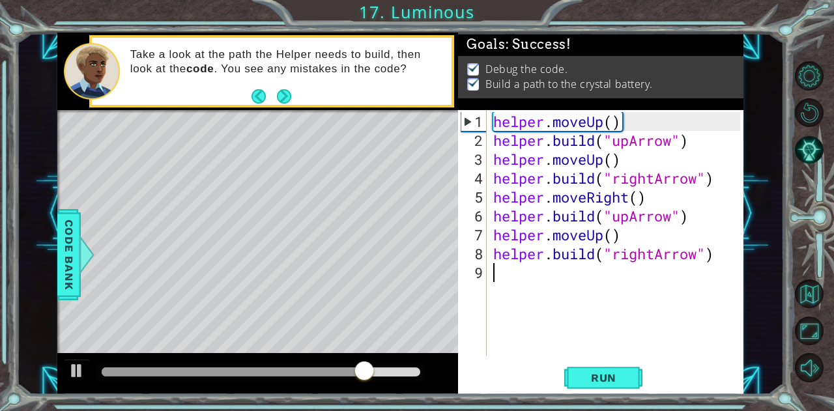
click at [540, 286] on div "helper . moveUp ( ) helper . build ( "upArrow" ) helper . moveUp ( ) helper . b…" at bounding box center [619, 254] width 256 height 284
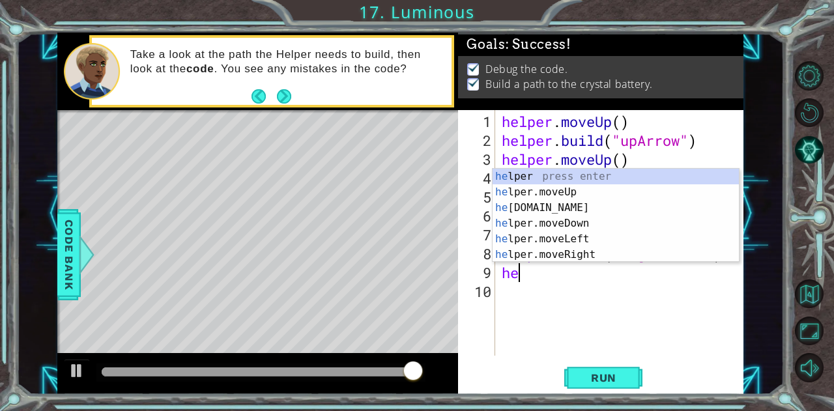
scroll to position [0, 0]
type textarea "hel"
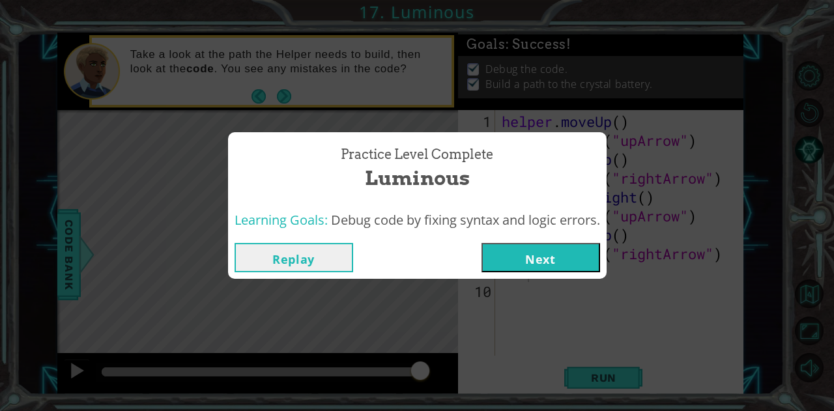
click at [576, 269] on button "Next" at bounding box center [541, 257] width 119 height 29
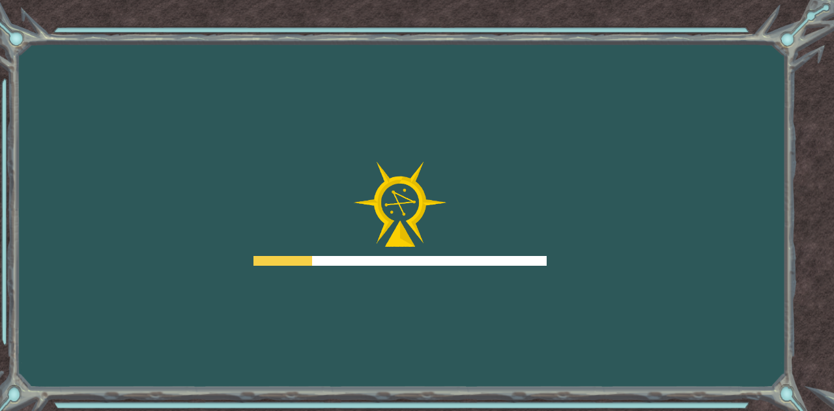
click at [581, 253] on div "Goals Error loading from server. Try refreshing the page. You'll need to join a…" at bounding box center [417, 205] width 834 height 411
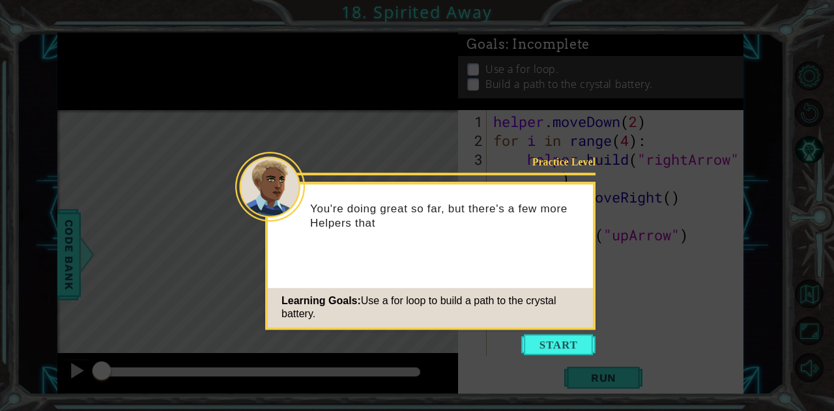
click at [551, 345] on button "Start" at bounding box center [558, 344] width 74 height 21
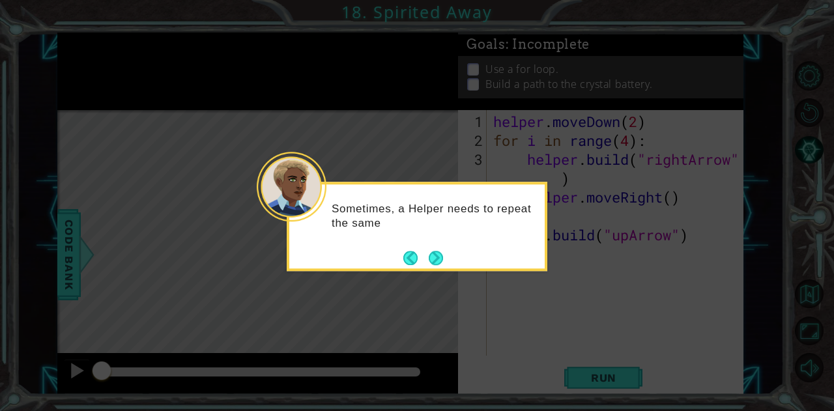
click at [440, 260] on button "Next" at bounding box center [436, 258] width 14 height 14
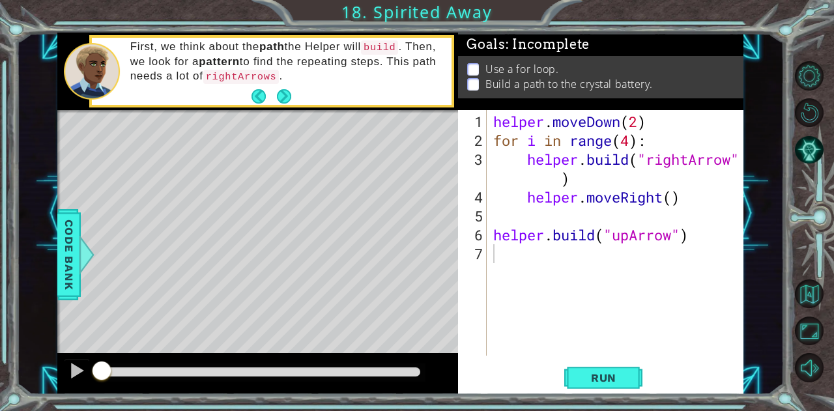
click at [598, 388] on button "Run" at bounding box center [604, 378] width 78 height 29
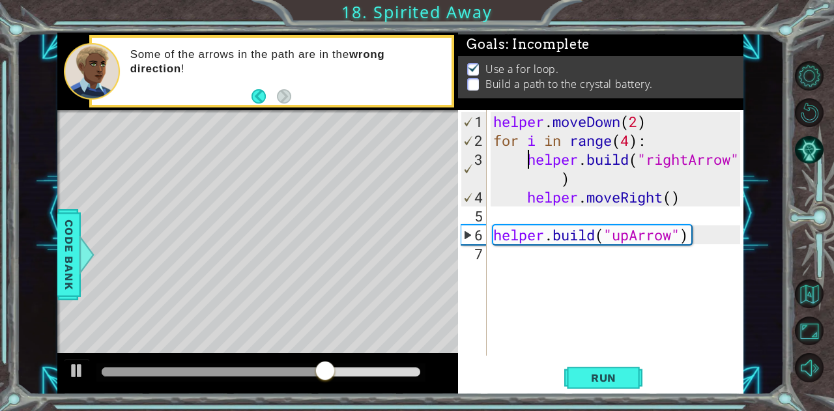
click at [530, 163] on div "helper . moveDown ( 2 ) for i in range ( 4 ) : helper . build ( "rightArrow" ) …" at bounding box center [619, 254] width 256 height 284
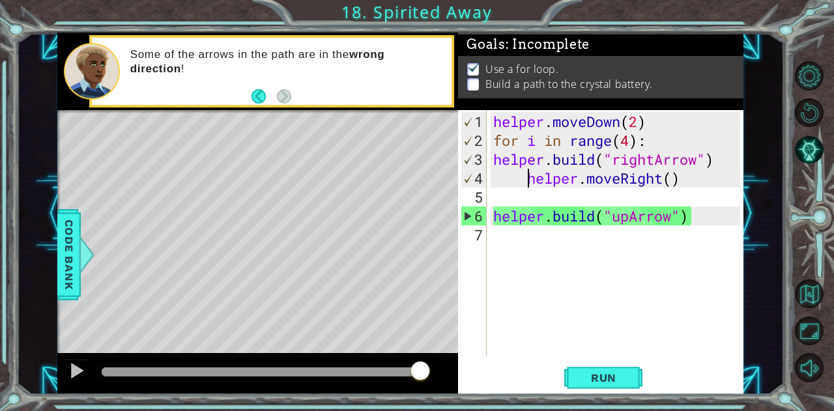
click at [531, 176] on div "helper . moveDown ( 2 ) for i in range ( 4 ) : helper . build ( "rightArrow" ) …" at bounding box center [619, 254] width 256 height 284
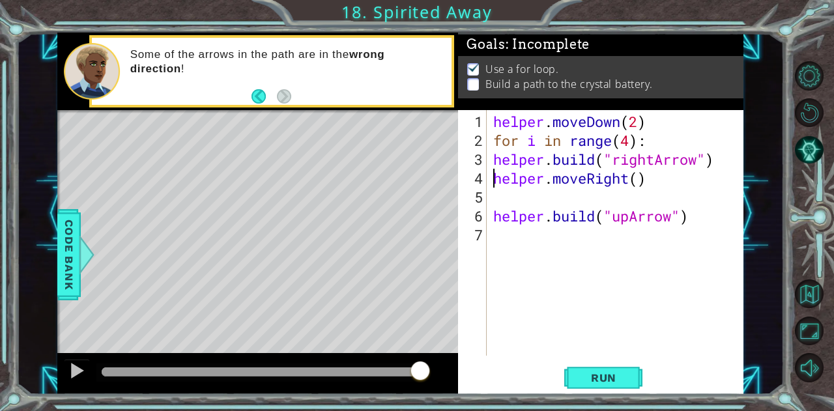
click at [589, 377] on span "Run" at bounding box center [603, 378] width 51 height 13
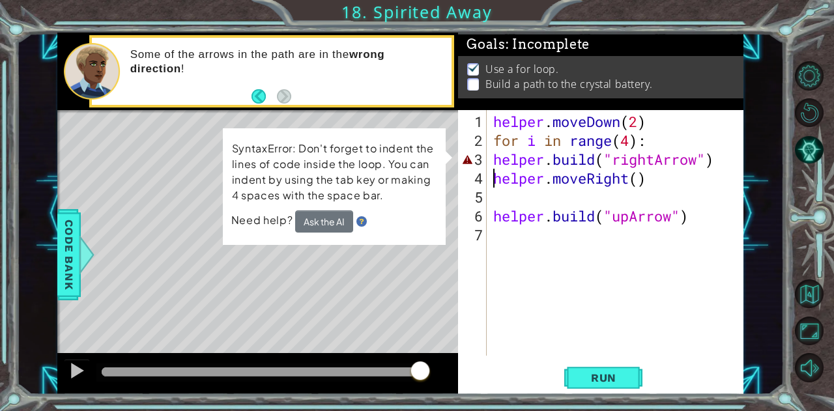
click at [658, 160] on div "helper . moveDown ( 2 ) for i in range ( 4 ) : helper . build ( "rightArrow" ) …" at bounding box center [619, 254] width 256 height 284
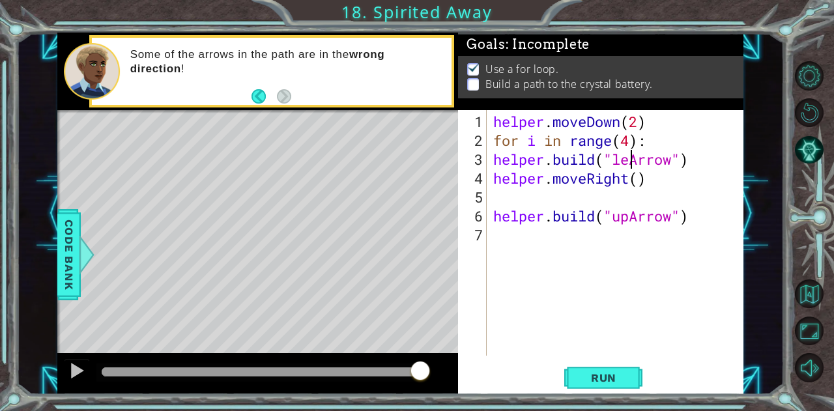
scroll to position [0, 7]
type textarea "[DOMAIN_NAME]("leftArrow")"
click at [627, 381] on span "Run" at bounding box center [603, 378] width 51 height 13
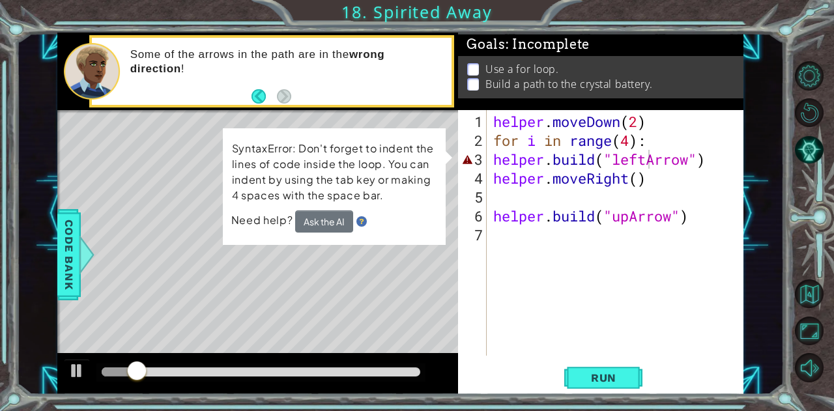
click at [619, 377] on span "Run" at bounding box center [603, 378] width 51 height 13
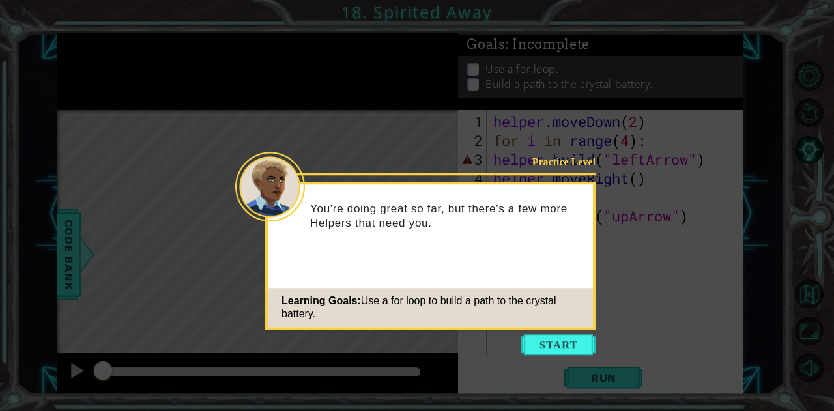
click at [551, 345] on button "Start" at bounding box center [558, 344] width 74 height 21
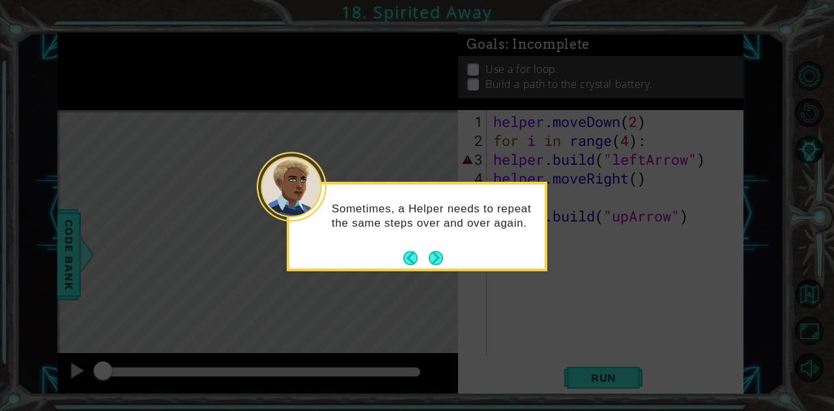
click at [433, 254] on button "Next" at bounding box center [436, 258] width 22 height 22
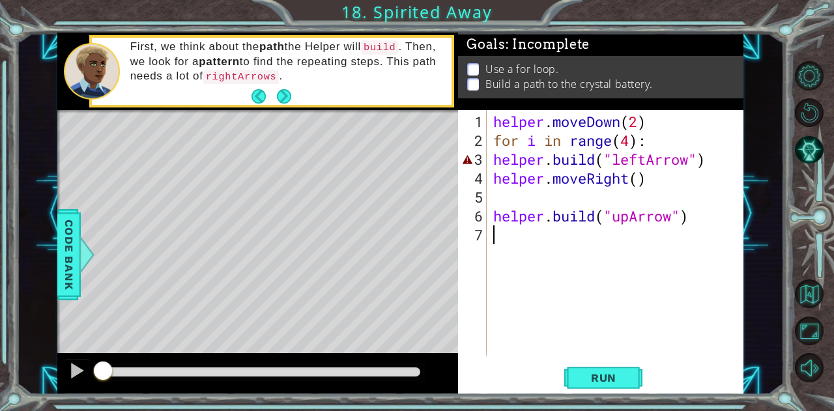
click at [493, 158] on div "helper . moveDown ( 2 ) for i in range ( 4 ) : helper . build ( "leftArrow" ) h…" at bounding box center [619, 254] width 256 height 284
click at [493, 177] on div "helper . moveDown ( 2 ) for i in range ( 4 ) : helper . build ( "leftArrow" ) h…" at bounding box center [619, 254] width 256 height 284
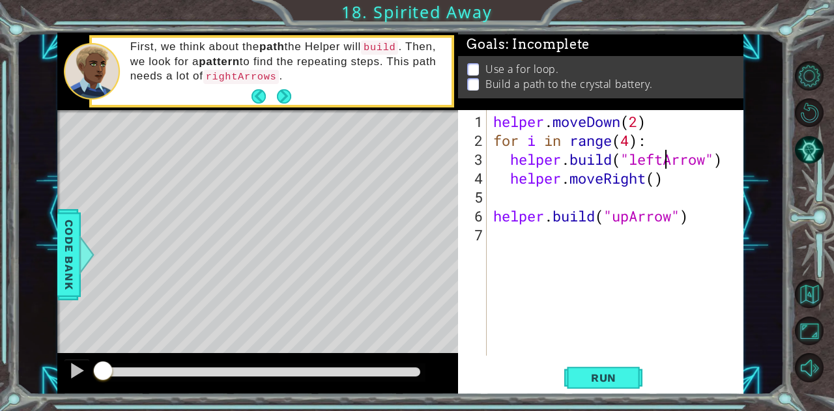
click at [662, 161] on div "helper . moveDown ( 2 ) for i in range ( 4 ) : helper . build ( "leftArrow" ) h…" at bounding box center [619, 254] width 256 height 284
type textarea "[DOMAIN_NAME]("rightArrow")"
click at [609, 379] on span "Run" at bounding box center [603, 378] width 51 height 13
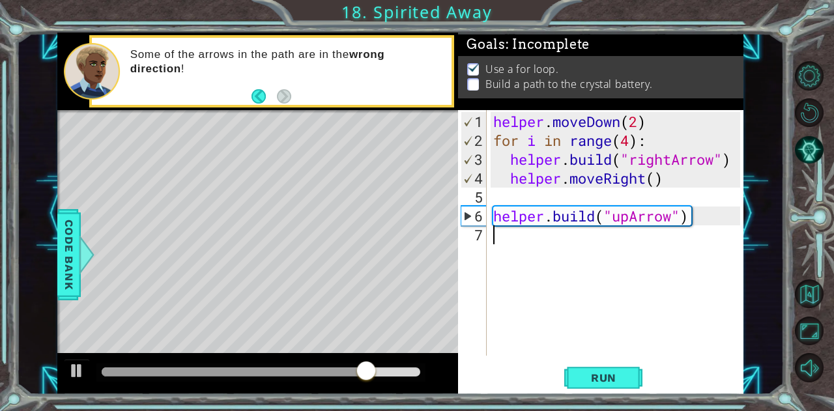
click at [514, 239] on div "helper . moveDown ( 2 ) for i in range ( 4 ) : helper . build ( "rightArrow" ) …" at bounding box center [619, 254] width 256 height 284
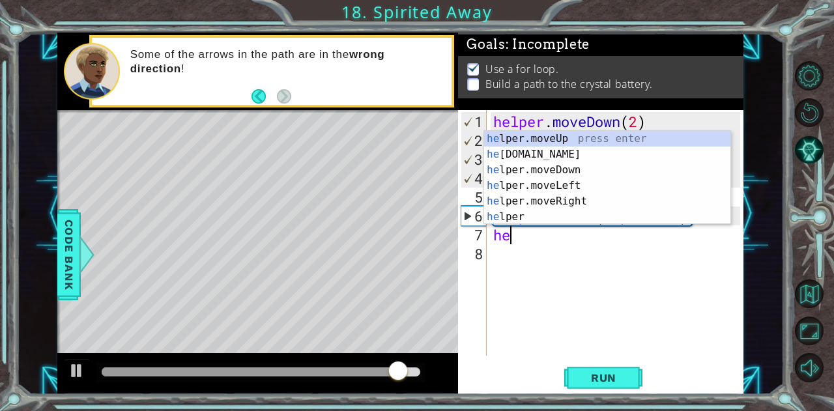
scroll to position [0, 0]
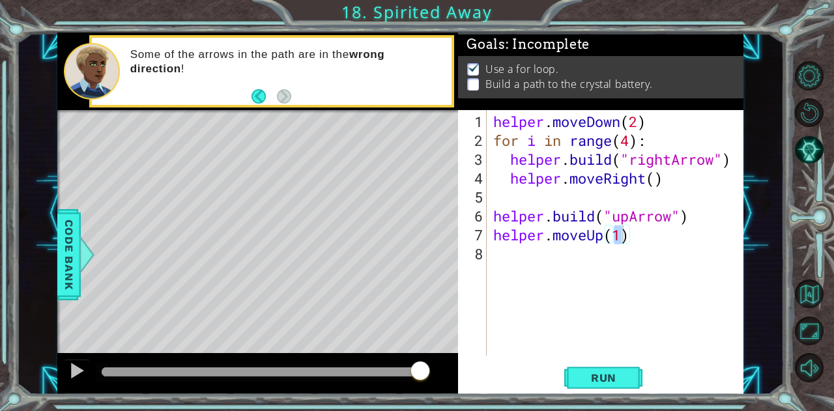
click at [613, 387] on button "Run" at bounding box center [604, 378] width 78 height 29
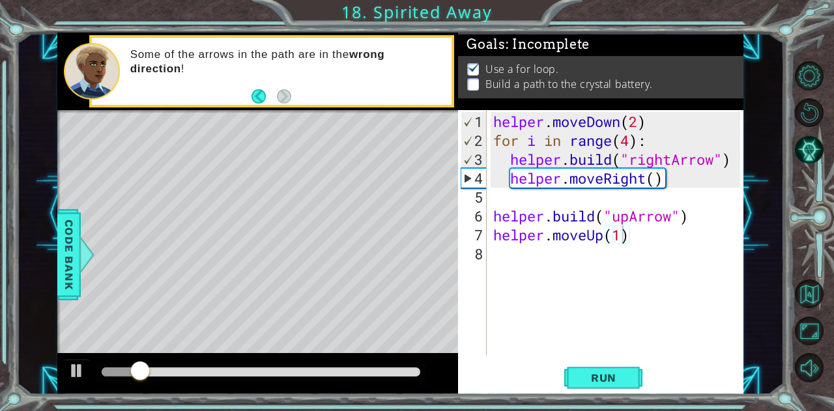
click at [614, 381] on span "Run" at bounding box center [603, 378] width 51 height 13
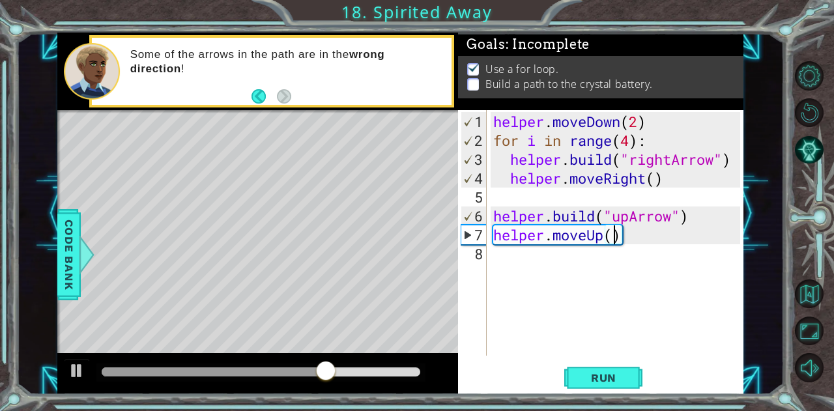
scroll to position [0, 5]
click at [610, 382] on span "Run" at bounding box center [603, 378] width 51 height 13
type textarea "helper.moveUp(1)"
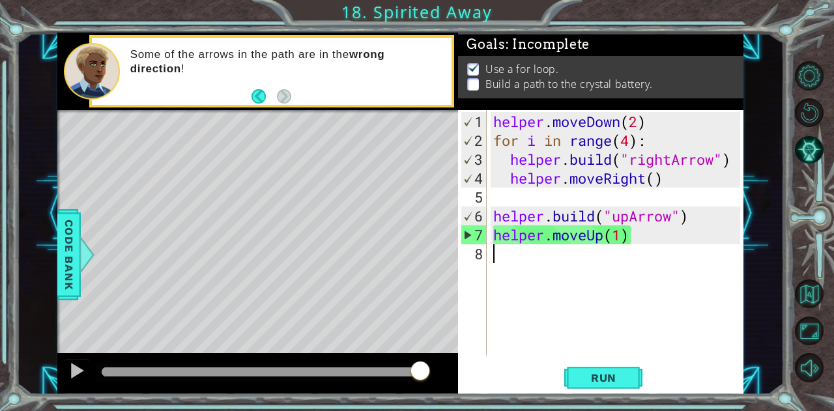
click at [508, 267] on div "helper . moveDown ( 2 ) for i in range ( 4 ) : helper . build ( "rightArrow" ) …" at bounding box center [619, 254] width 256 height 284
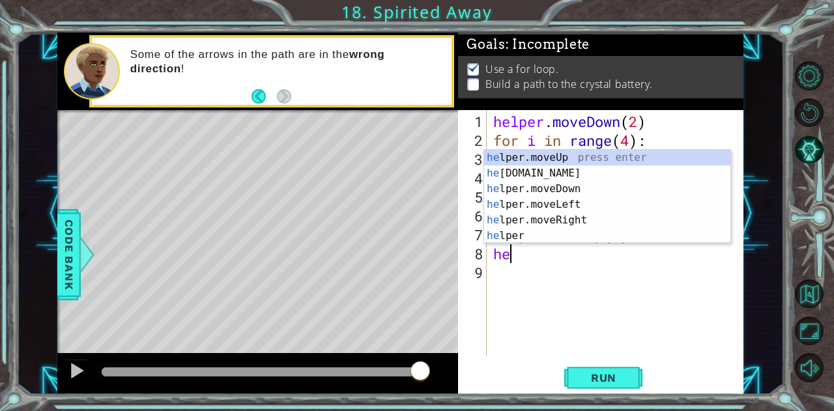
scroll to position [0, 0]
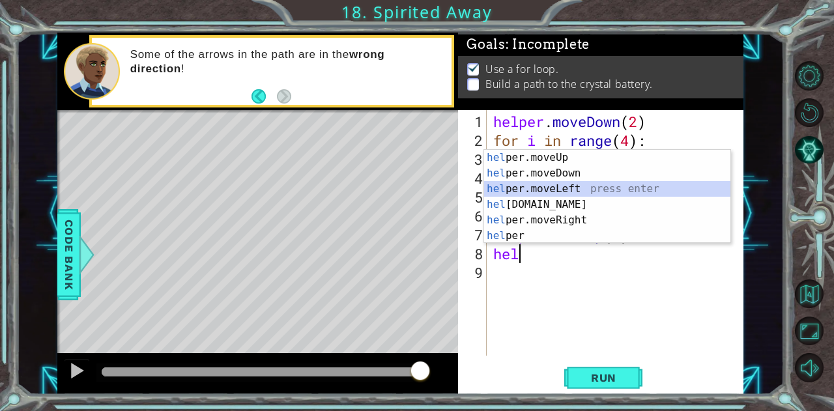
click at [561, 195] on div "hel per.moveUp press enter hel per.moveDown press enter hel per.moveLeft press …" at bounding box center [607, 212] width 247 height 125
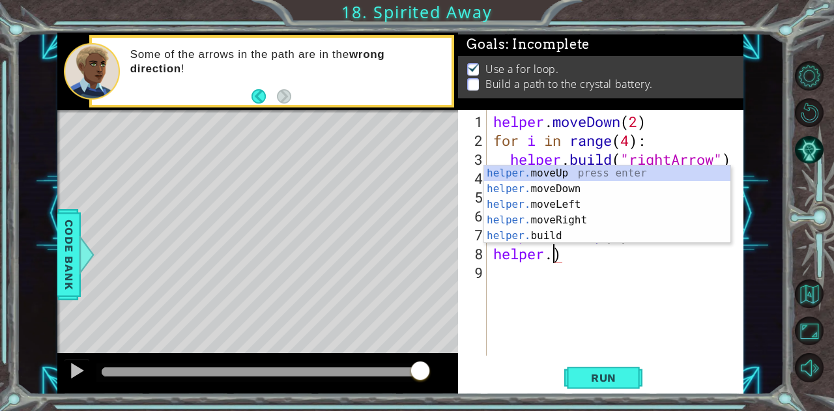
click at [595, 257] on div "helper . moveDown ( 2 ) for i in range ( 4 ) : helper . build ( "rightArrow" ) …" at bounding box center [619, 254] width 256 height 284
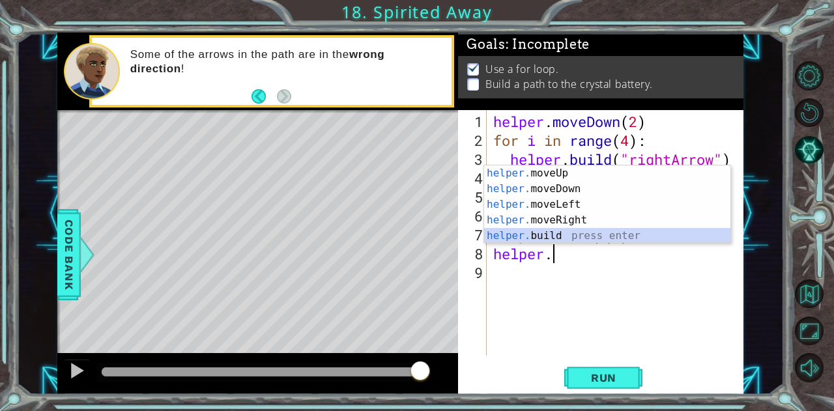
click at [562, 230] on div "helper. moveUp press enter helper. moveDown press enter helper. moveLeft press …" at bounding box center [607, 221] width 247 height 110
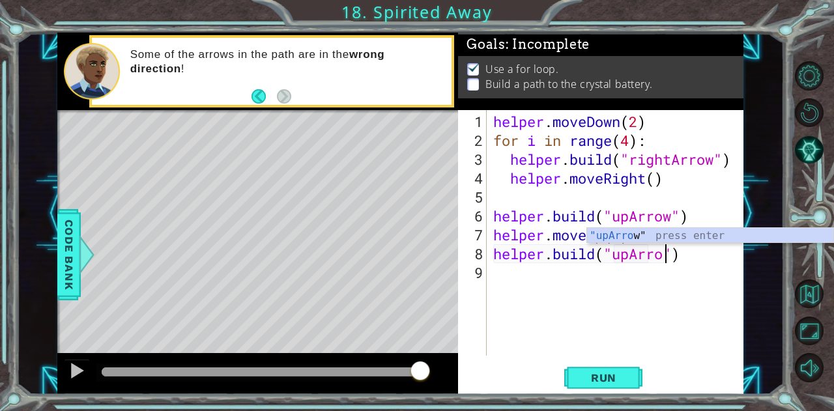
scroll to position [0, 8]
type textarea "[DOMAIN_NAME]("upArrow")"
click at [614, 368] on button "Run" at bounding box center [604, 378] width 78 height 29
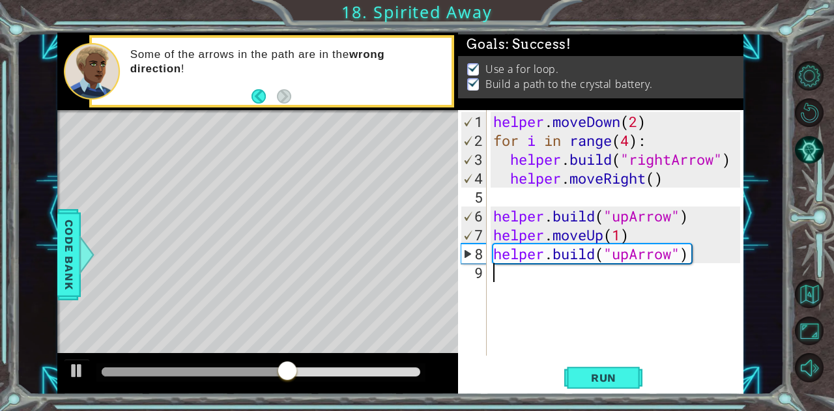
click at [544, 302] on div "helper . moveDown ( 2 ) for i in range ( 4 ) : helper . build ( "rightArrow" ) …" at bounding box center [619, 254] width 256 height 284
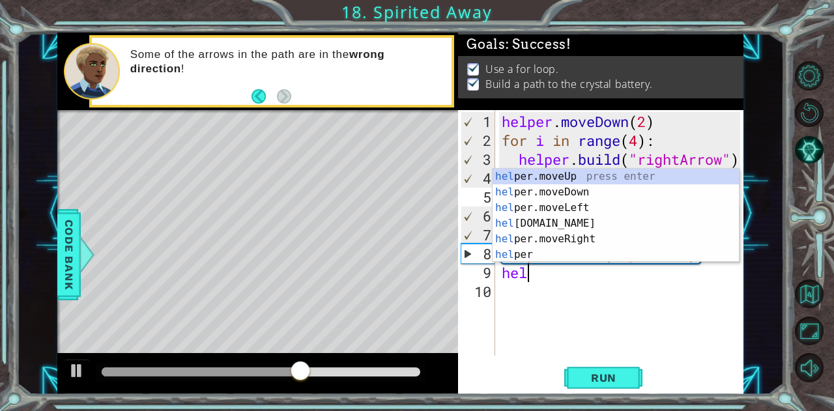
scroll to position [0, 1]
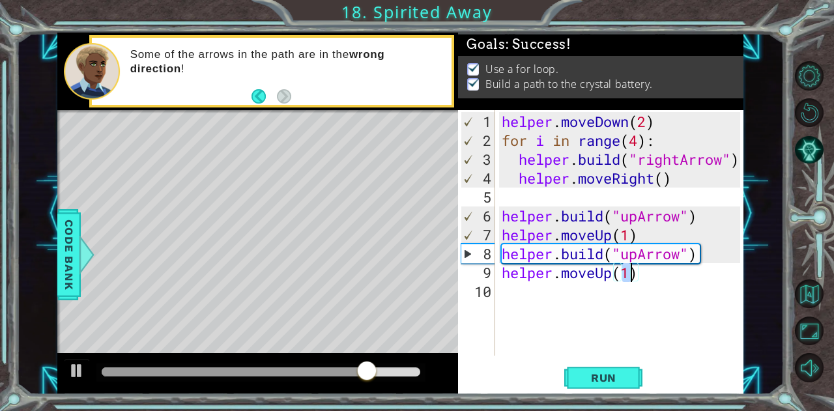
type textarea "helper.moveUp(1)"
click at [621, 377] on span "Run" at bounding box center [603, 378] width 51 height 13
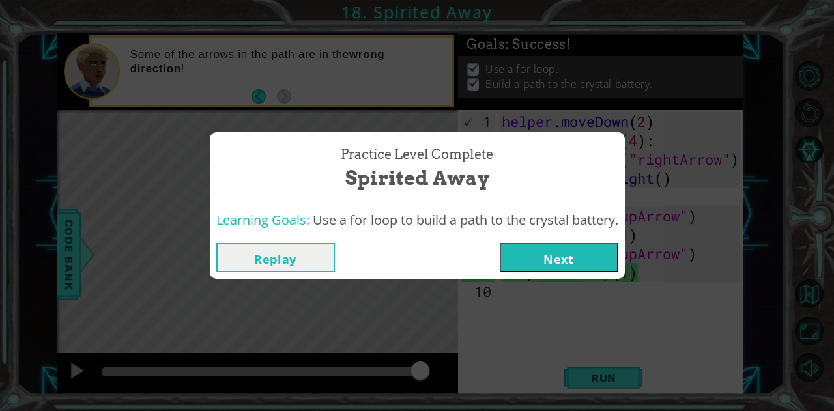
click at [621, 377] on div "Practice Level Complete Spirited Away Learning Goals: Use a for loop to build a…" at bounding box center [417, 205] width 834 height 411
click at [576, 264] on button "Next" at bounding box center [559, 257] width 119 height 29
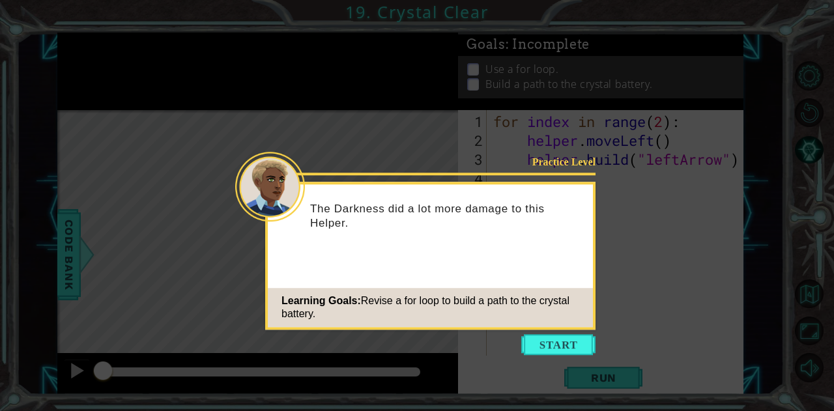
click at [570, 345] on button "Start" at bounding box center [558, 344] width 74 height 21
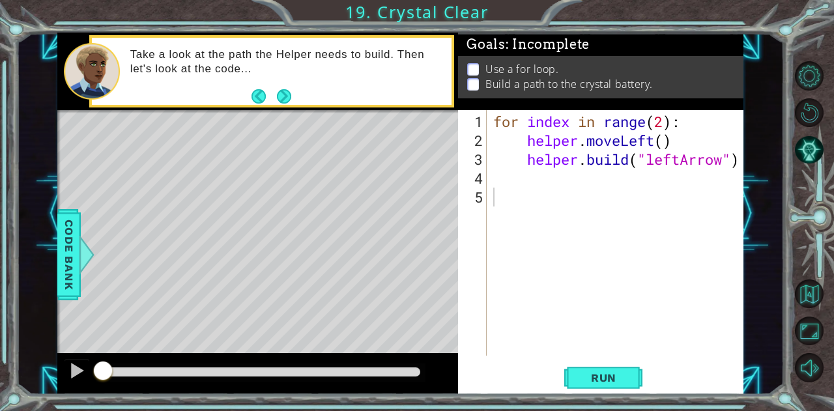
click at [587, 379] on span "Run" at bounding box center [603, 378] width 51 height 13
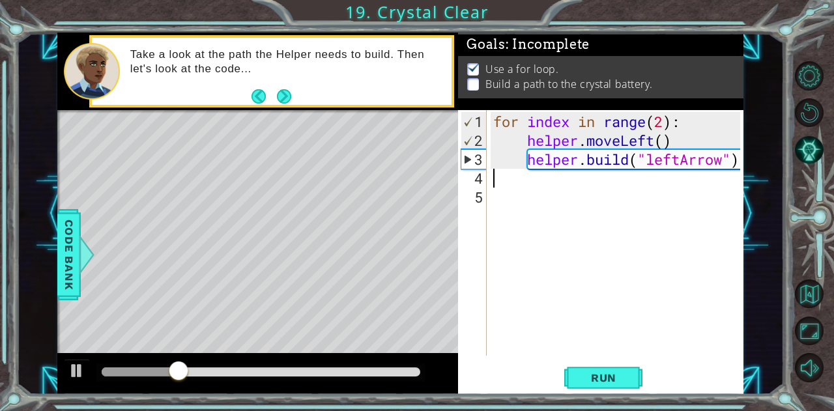
click at [508, 183] on div "for index in range ( 2 ) : helper . moveLeft ( ) helper . build ( "leftArrow" )" at bounding box center [619, 254] width 256 height 284
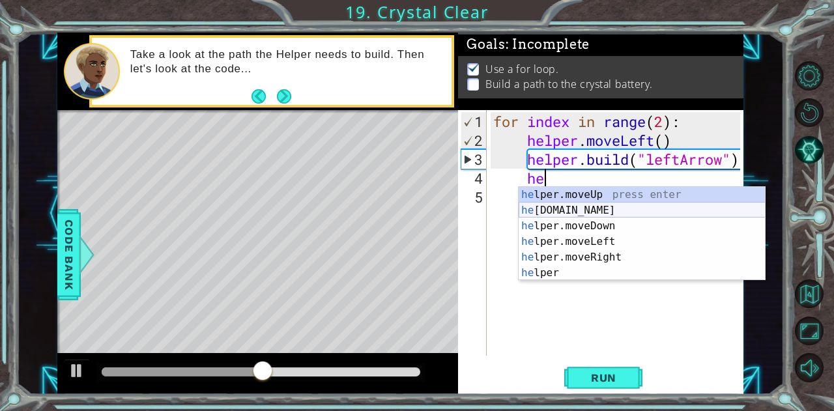
click at [600, 203] on div "he lper.moveUp press enter he [DOMAIN_NAME] press enter he lper.moveDown press …" at bounding box center [642, 249] width 247 height 125
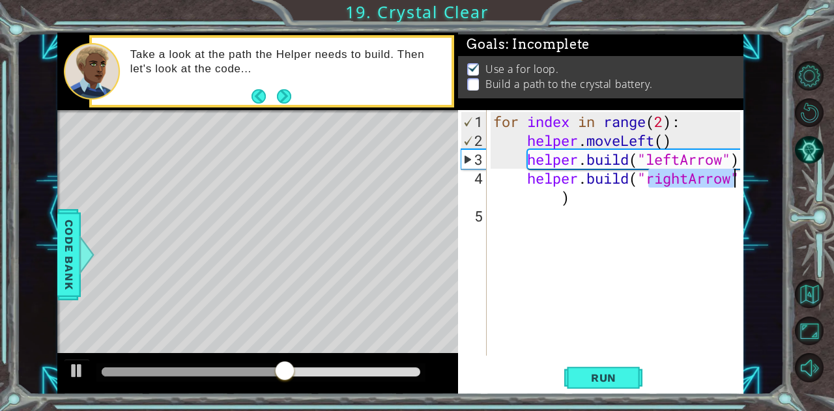
click at [691, 177] on div "for index in range ( 2 ) : helper . moveLeft ( ) helper . build ( "leftArrow" )…" at bounding box center [616, 233] width 250 height 246
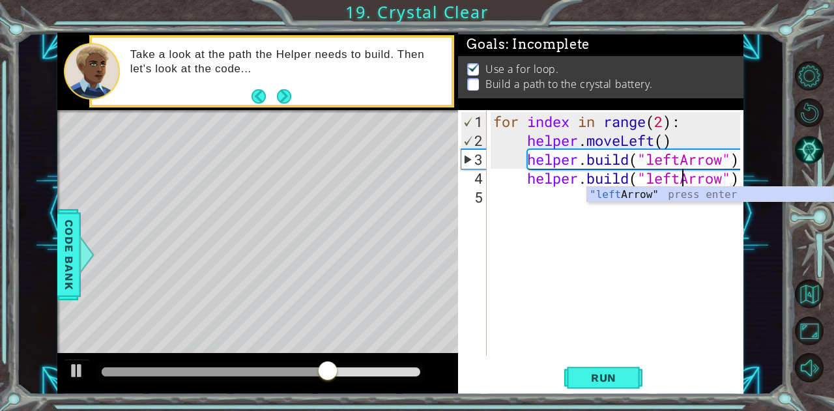
scroll to position [0, 8]
type textarea "[DOMAIN_NAME]("leftArrow")"
click at [602, 379] on span "Run" at bounding box center [603, 378] width 51 height 13
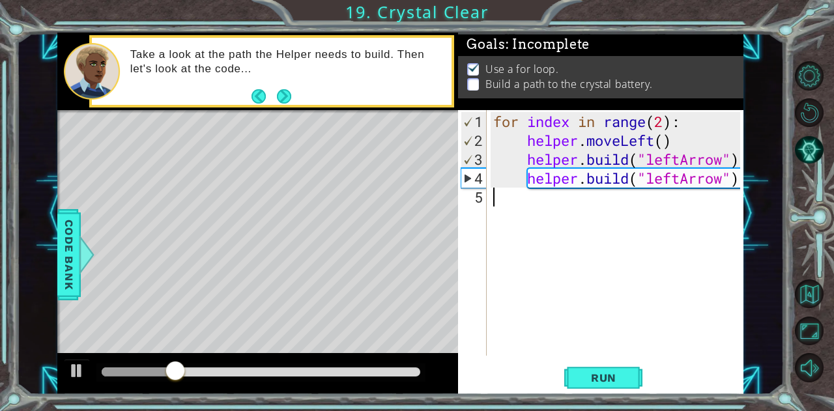
click at [542, 200] on div "for index in range ( 2 ) : helper . moveLeft ( ) helper . build ( "leftArrow" )…" at bounding box center [619, 254] width 256 height 284
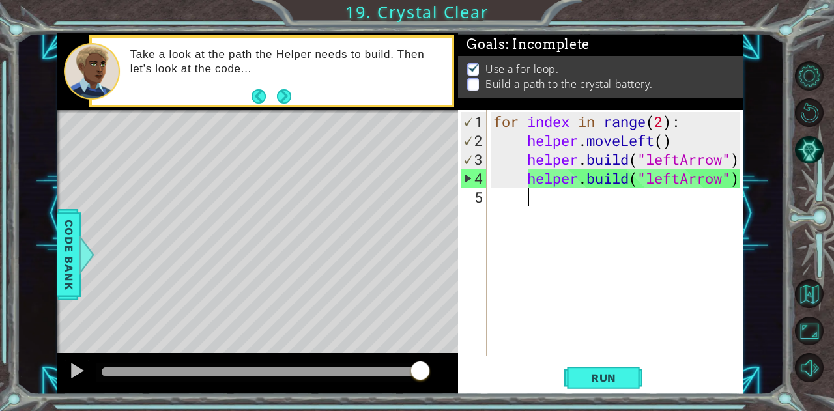
scroll to position [0, 1]
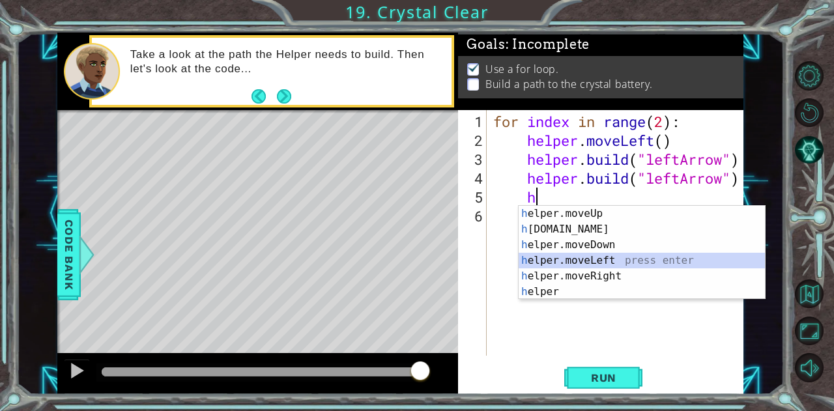
click at [610, 256] on div "h elper.moveUp press enter h [DOMAIN_NAME] press enter h elper.moveDown press e…" at bounding box center [642, 268] width 247 height 125
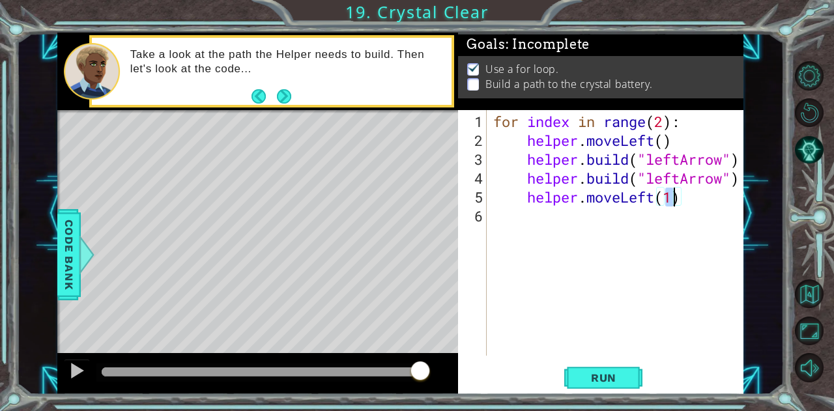
type textarea "helper.moveLeft(1)"
click at [595, 385] on button "Run" at bounding box center [604, 378] width 78 height 29
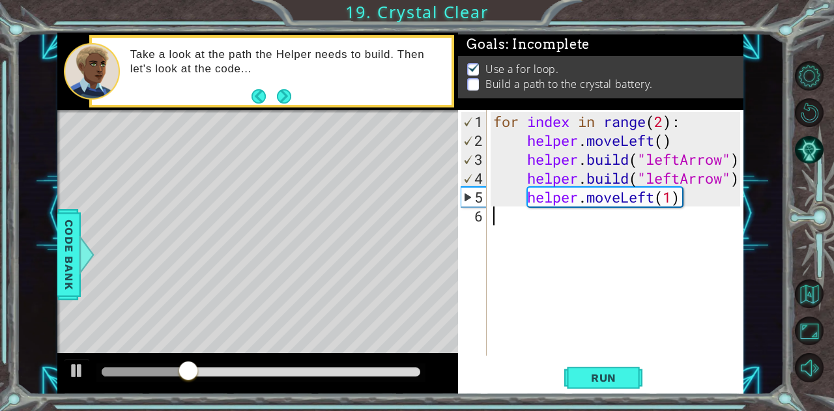
click at [540, 235] on div "for index in range ( 2 ) : helper . moveLeft ( ) helper . build ( "leftArrow" )…" at bounding box center [619, 254] width 256 height 284
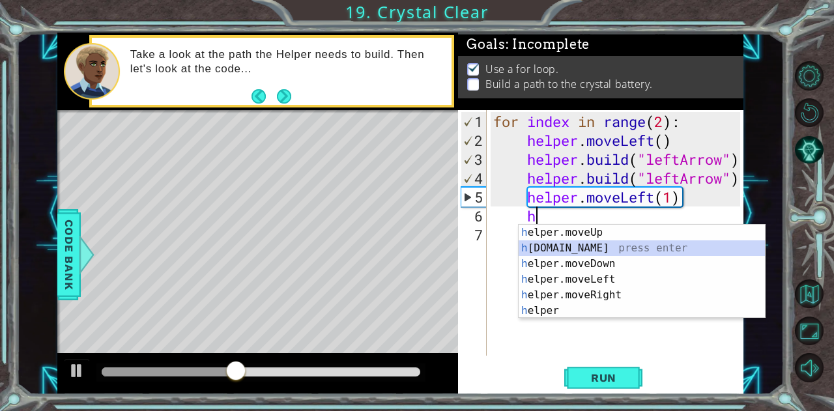
click at [610, 242] on div "h elper.moveUp press enter h [DOMAIN_NAME] press enter h elper.moveDown press e…" at bounding box center [642, 287] width 247 height 125
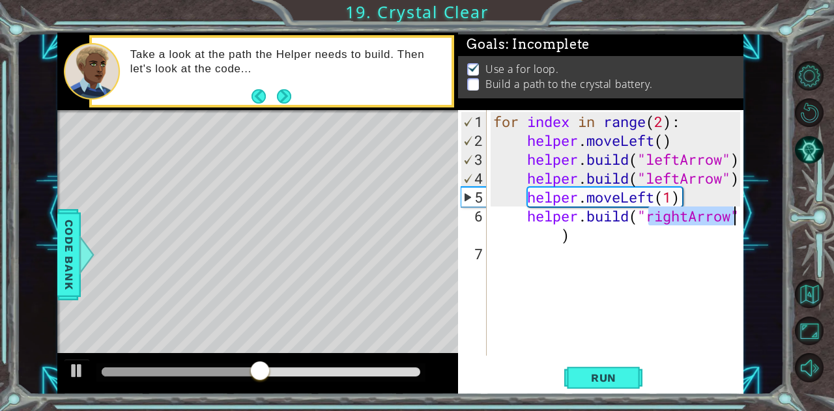
click at [691, 211] on div "for index in range ( 2 ) : helper . moveLeft ( ) helper . build ( "leftArrow" )…" at bounding box center [616, 233] width 250 height 246
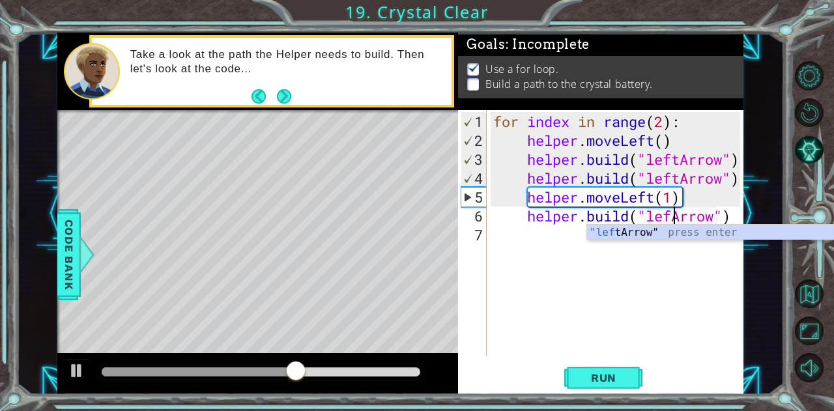
scroll to position [0, 8]
type textarea "[DOMAIN_NAME]("leftArrow")"
click at [617, 387] on button "Run" at bounding box center [604, 378] width 78 height 29
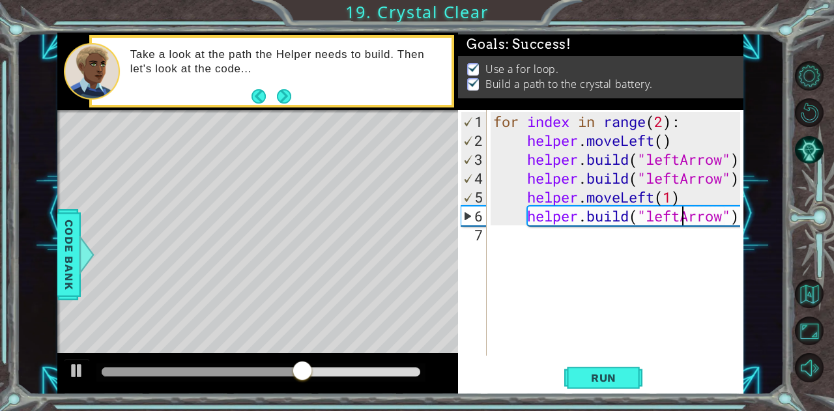
click at [542, 254] on div "for index in range ( 2 ) : helper . moveLeft ( ) helper . build ( "leftArrow" )…" at bounding box center [619, 254] width 256 height 284
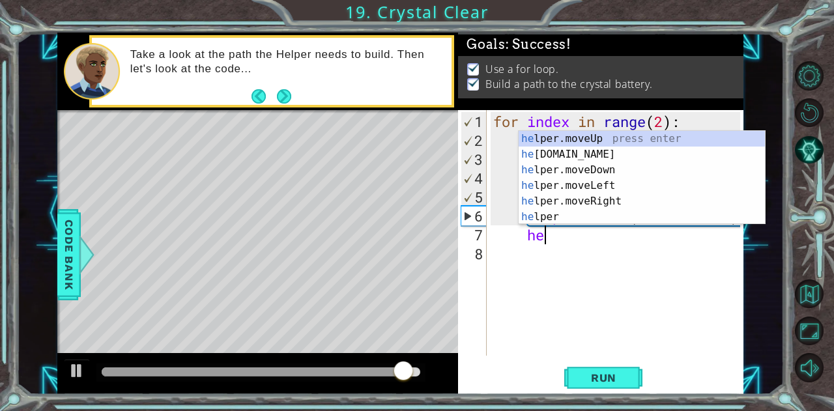
scroll to position [0, 2]
type textarea "hel"
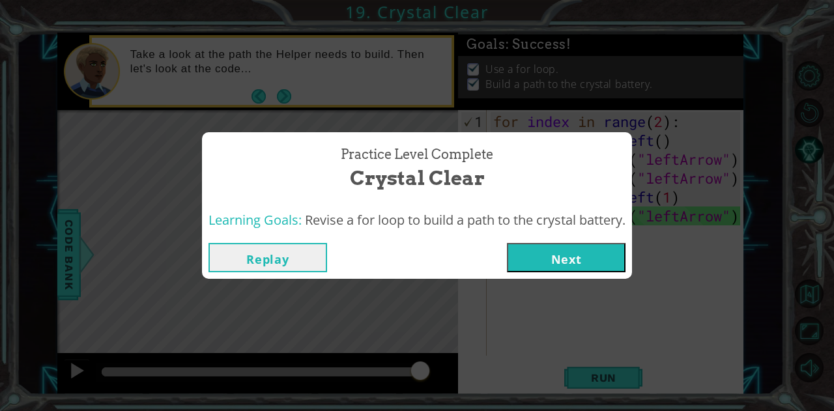
click at [604, 250] on button "Next" at bounding box center [566, 257] width 119 height 29
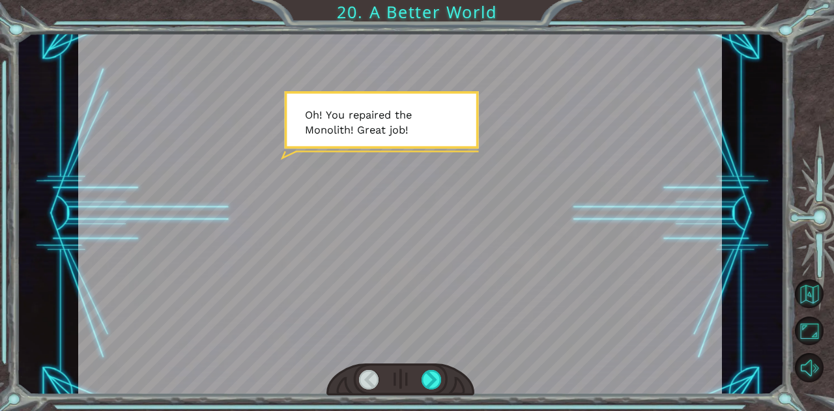
click at [424, 152] on div at bounding box center [400, 214] width 644 height 362
click at [459, 168] on div at bounding box center [400, 214] width 644 height 362
click at [428, 375] on div at bounding box center [432, 380] width 20 height 20
click at [428, 374] on div at bounding box center [432, 380] width 20 height 20
click at [429, 380] on div at bounding box center [432, 380] width 20 height 20
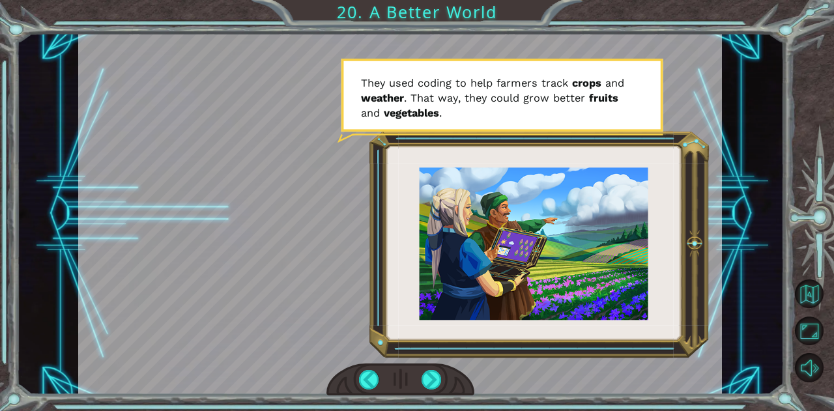
click at [435, 381] on div at bounding box center [432, 380] width 20 height 20
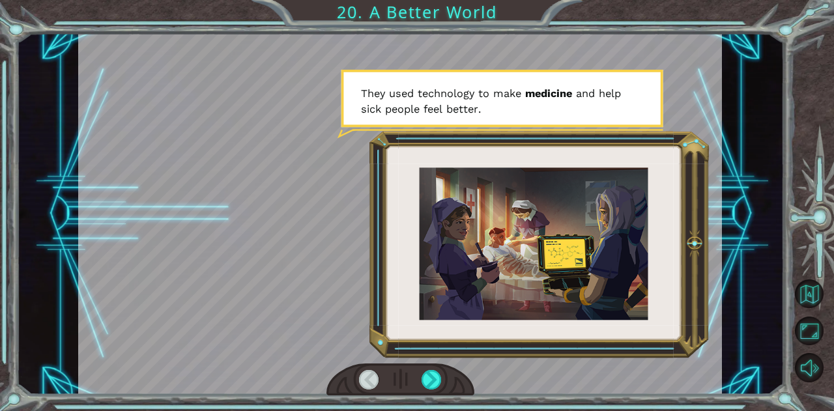
click at [429, 376] on div at bounding box center [432, 380] width 20 height 20
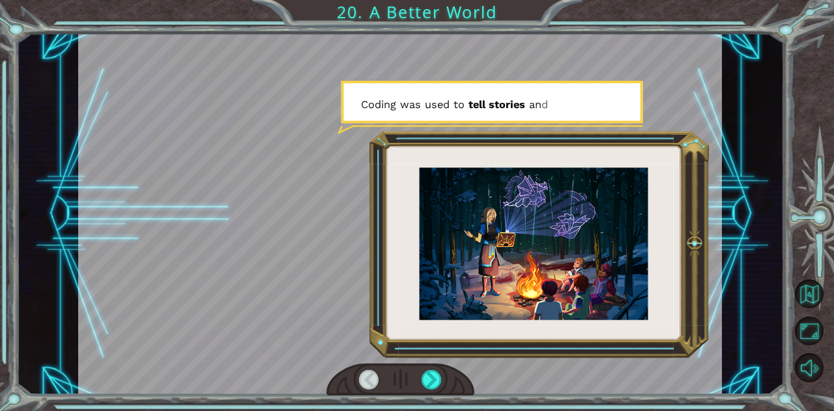
click at [428, 381] on div at bounding box center [432, 380] width 20 height 20
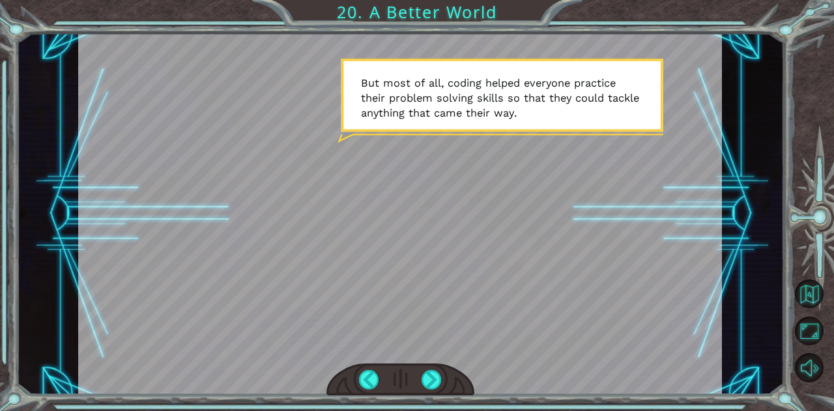
click at [430, 379] on div at bounding box center [432, 380] width 20 height 20
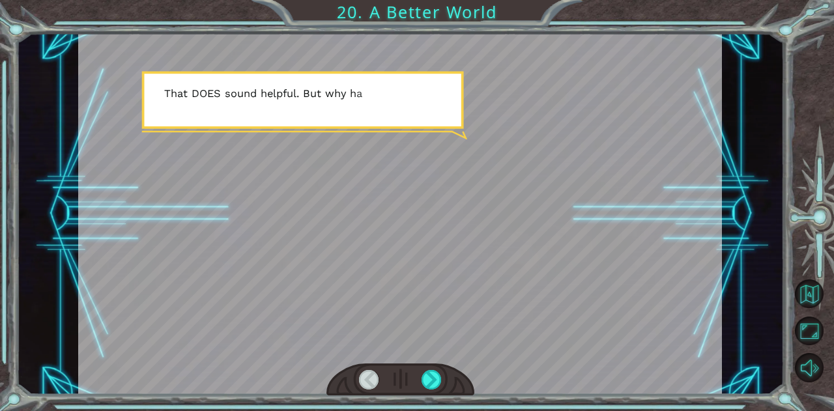
click at [430, 381] on div at bounding box center [432, 380] width 20 height 20
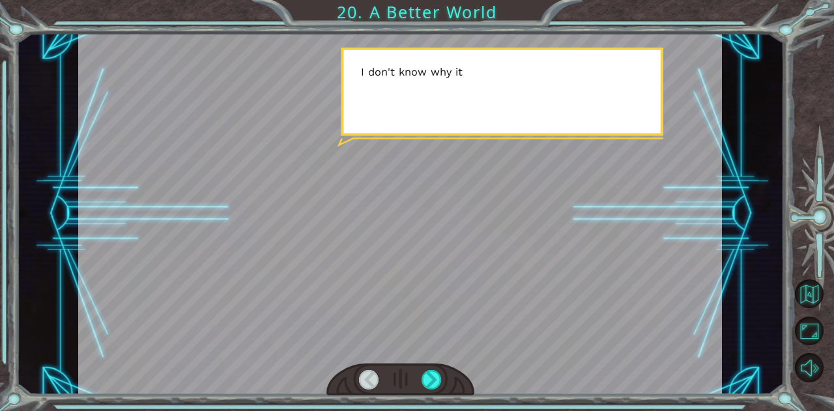
click at [430, 381] on div at bounding box center [432, 380] width 20 height 20
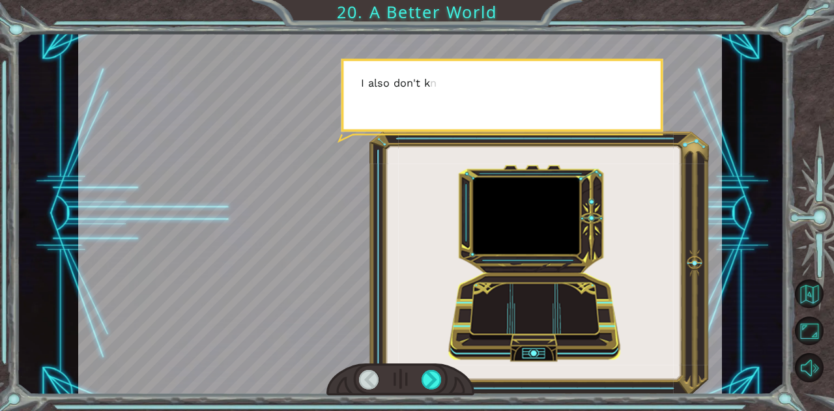
click at [430, 381] on div at bounding box center [432, 380] width 20 height 20
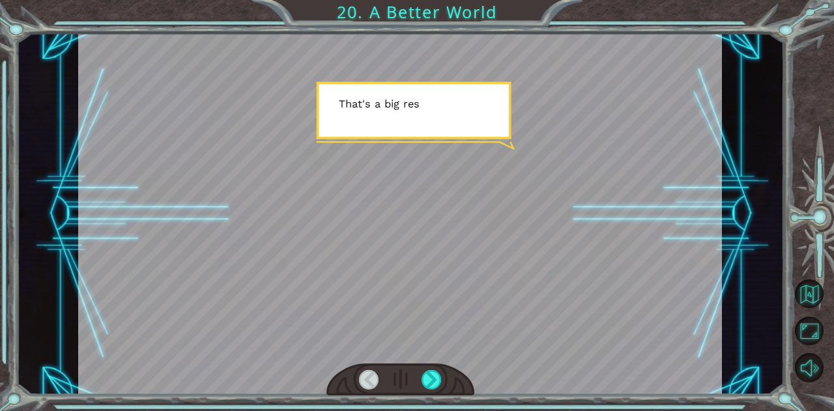
click at [431, 383] on div at bounding box center [432, 380] width 20 height 20
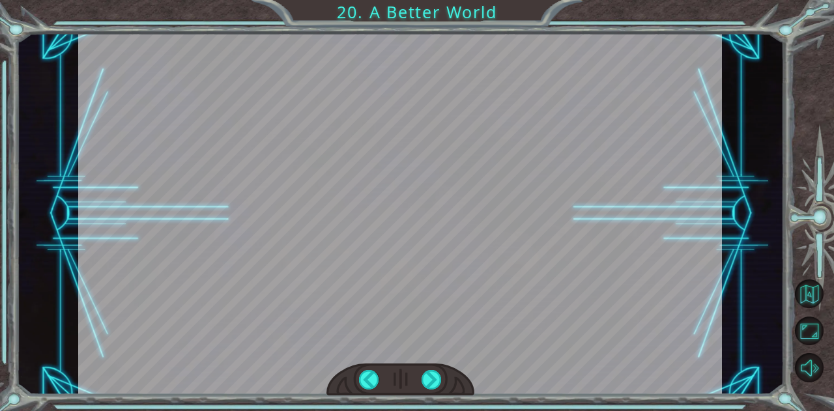
click at [431, 0] on div "O h ! Y o u r e p a i r e d t h e M o n o l i t h ! G r e a t j o b ! A n d i t…" at bounding box center [417, 0] width 834 height 0
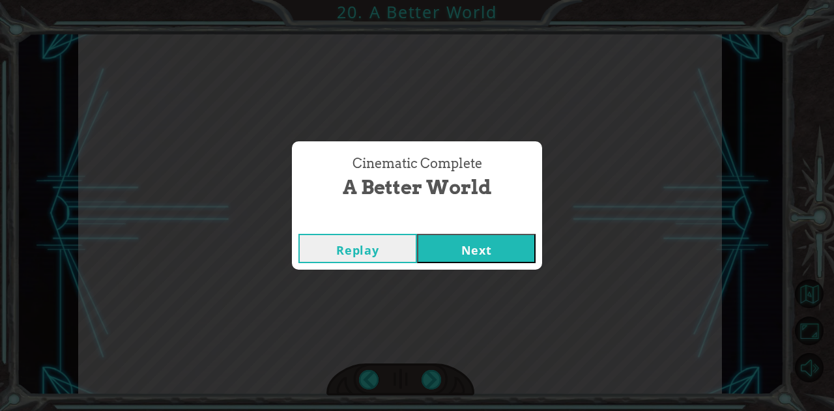
click at [445, 255] on button "Next" at bounding box center [476, 248] width 119 height 29
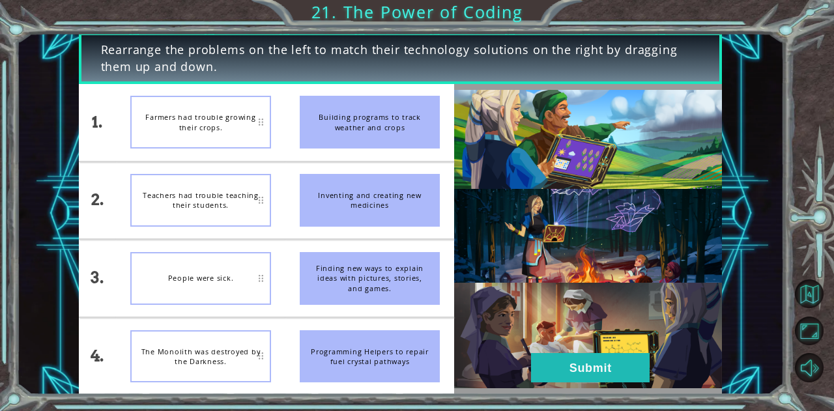
click at [214, 126] on div "Farmers had trouble growing their crops." at bounding box center [200, 122] width 141 height 53
click at [258, 195] on div "Teachers had trouble teaching their students." at bounding box center [200, 200] width 141 height 53
drag, startPoint x: 371, startPoint y: 138, endPoint x: 293, endPoint y: 148, distance: 78.3
click at [293, 148] on li "Building programs to track weather and crops" at bounding box center [370, 122] width 169 height 77
click at [219, 227] on li "Teachers had trouble teaching their students." at bounding box center [200, 200] width 169 height 77
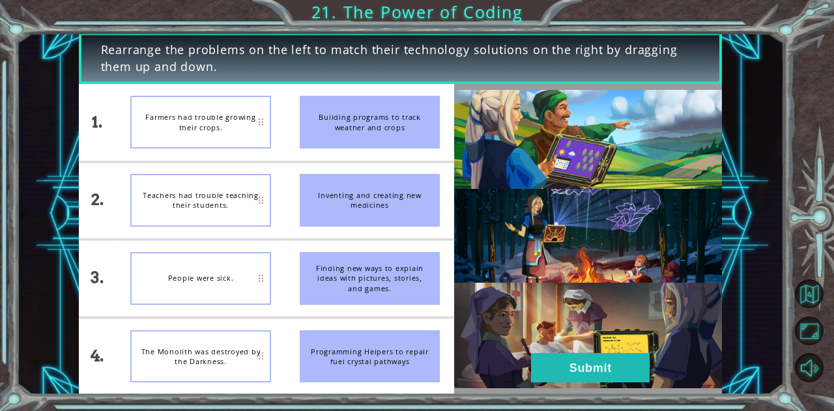
click at [568, 367] on button "Submit" at bounding box center [590, 367] width 119 height 29
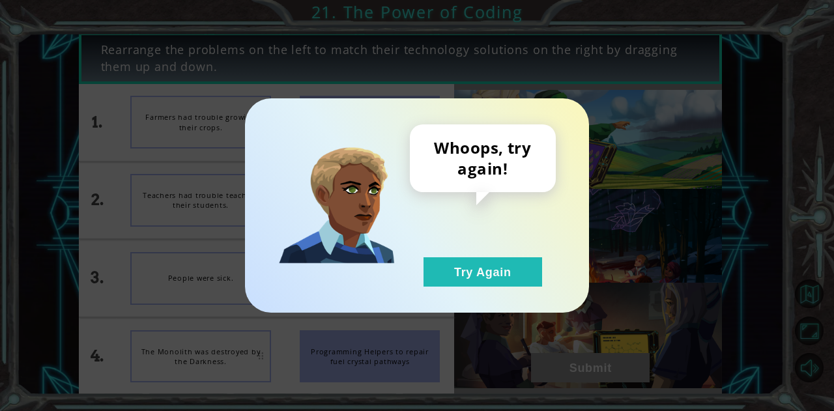
click at [489, 266] on button "Try Again" at bounding box center [483, 271] width 119 height 29
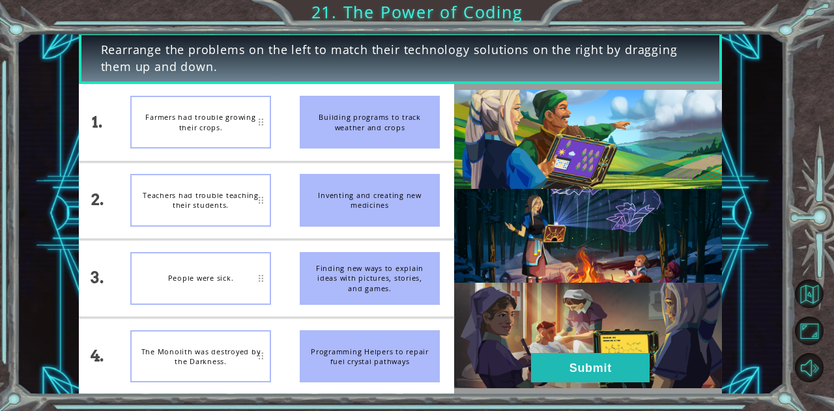
click at [236, 373] on div "The Monolith was destroyed by the Darkness." at bounding box center [200, 356] width 141 height 53
